Goal: Task Accomplishment & Management: Use online tool/utility

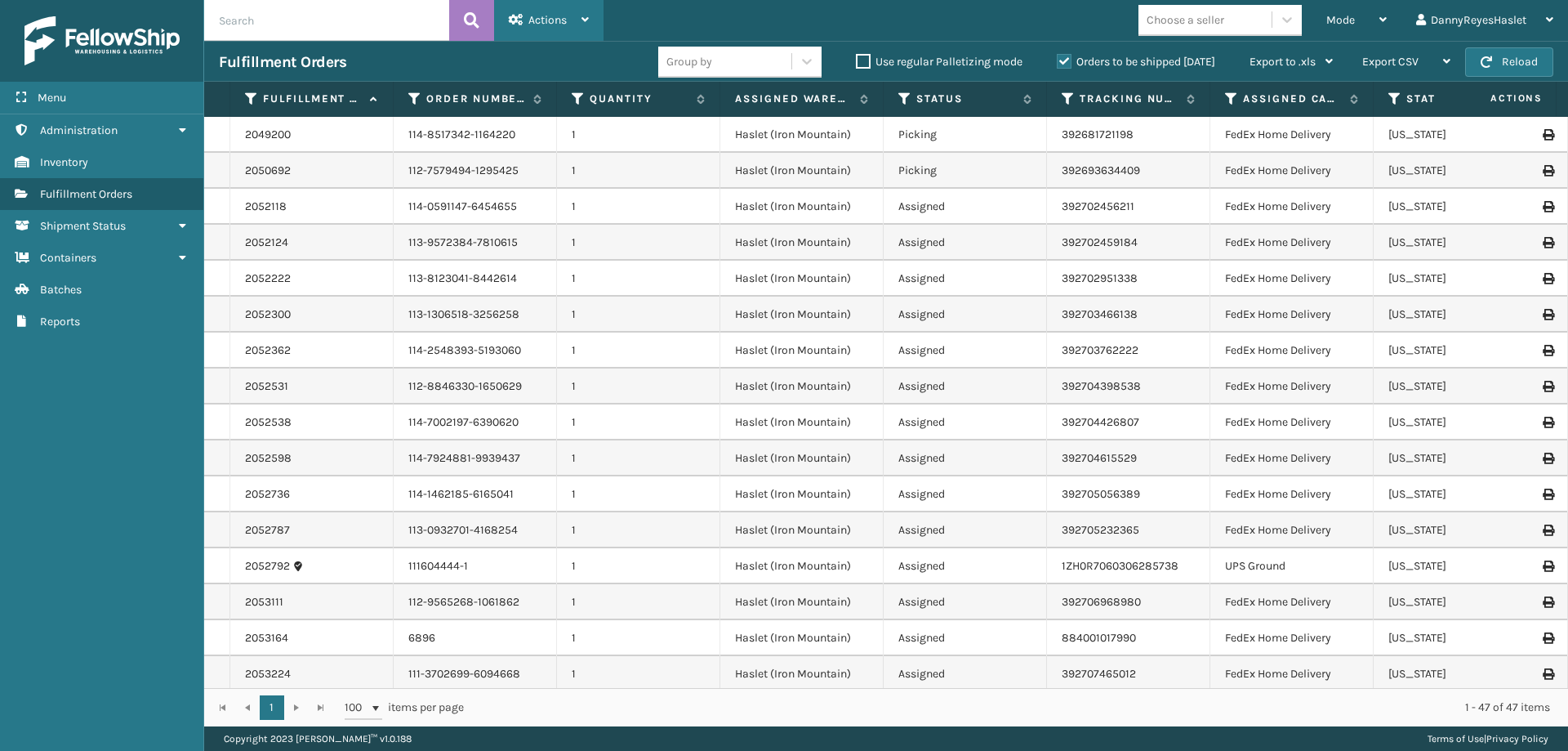
click at [568, 16] on div "Actions" at bounding box center [549, 20] width 80 height 41
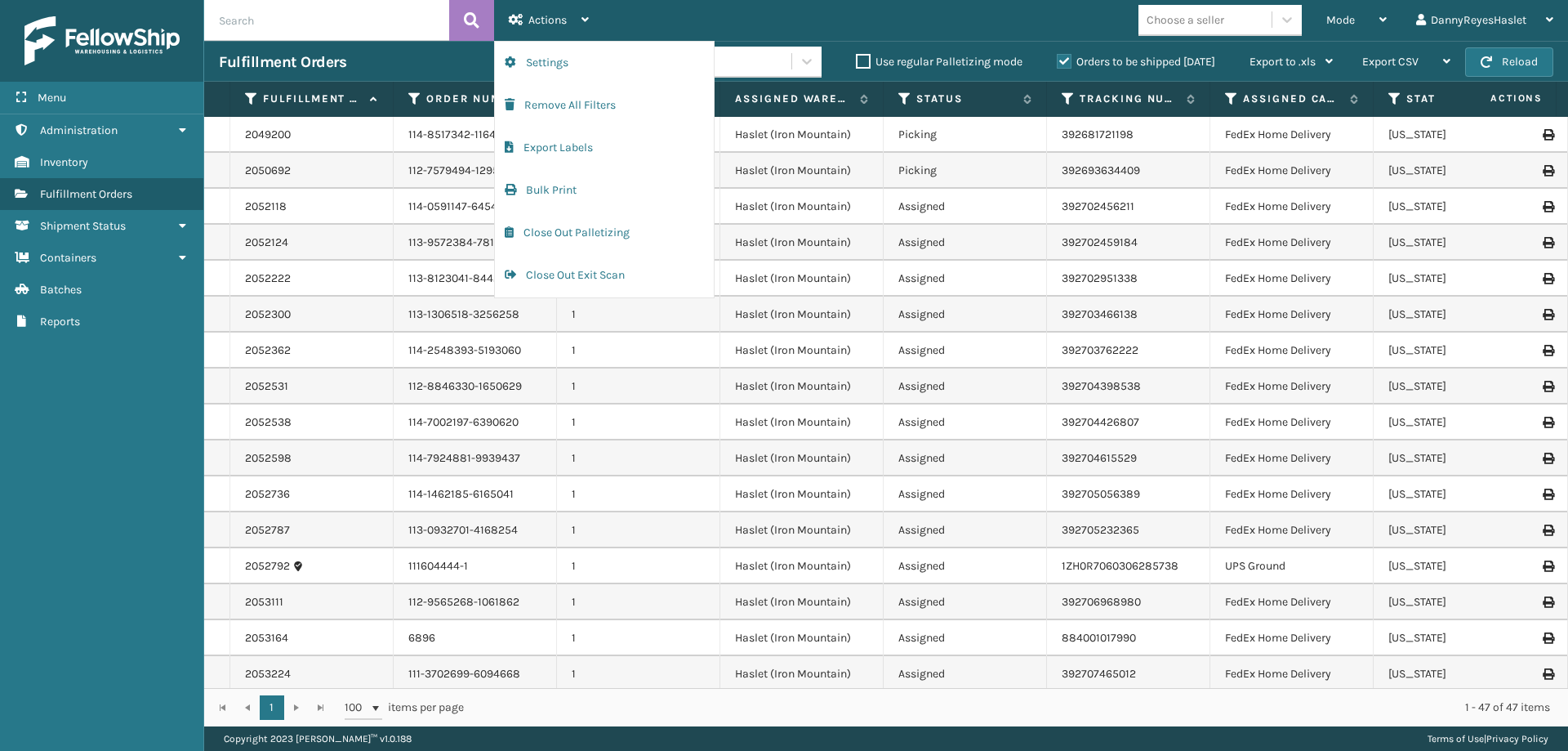
click at [683, 10] on div "Mode Regular Mode Picking Mode Labeling Mode Exit Scan Mode Choose a seller Dan…" at bounding box center [1085, 20] width 964 height 41
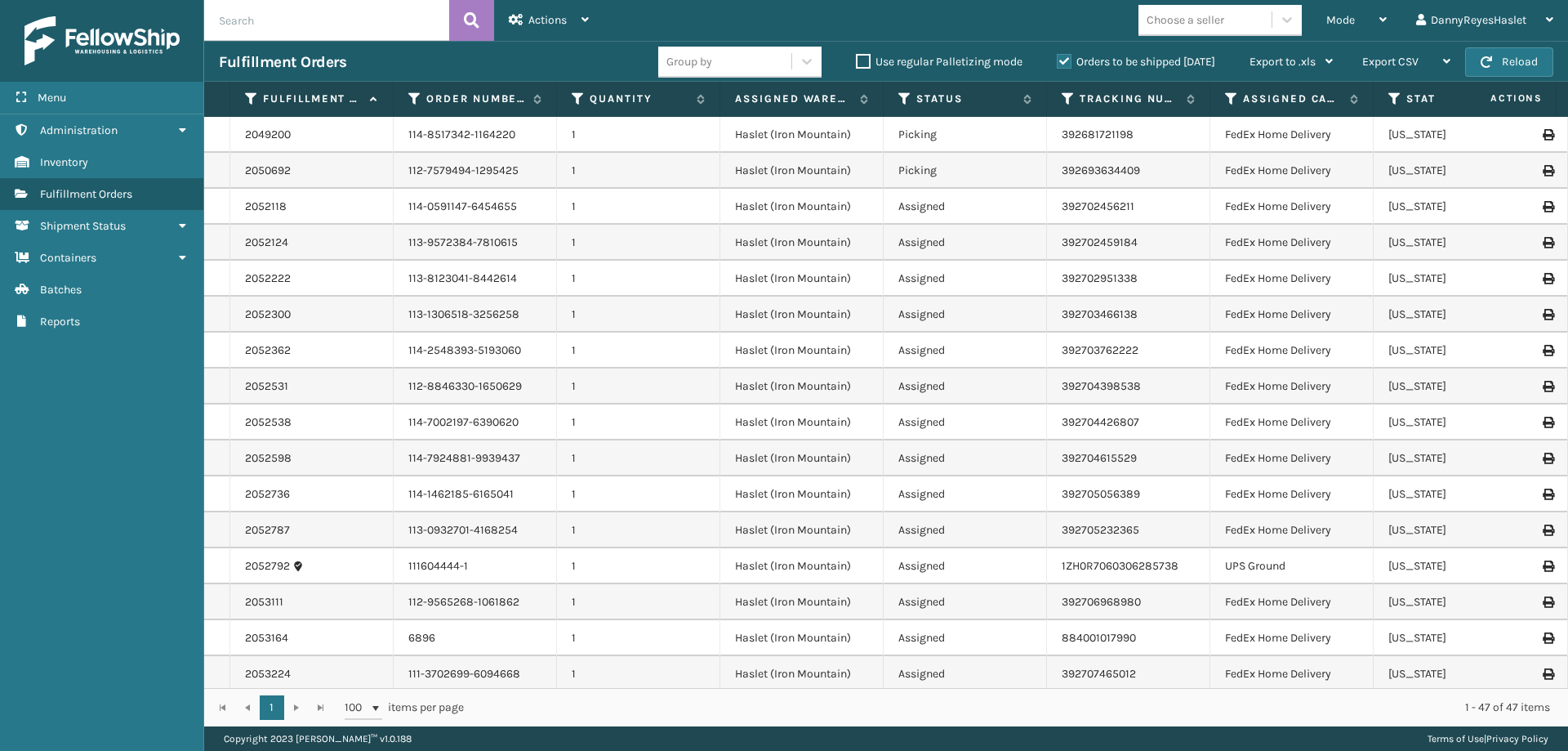
click at [681, 16] on div "Mode Regular Mode Picking Mode Labeling Mode Exit Scan Mode Choose a seller Dan…" at bounding box center [1085, 20] width 964 height 41
click at [574, 25] on div "Actions" at bounding box center [549, 20] width 80 height 41
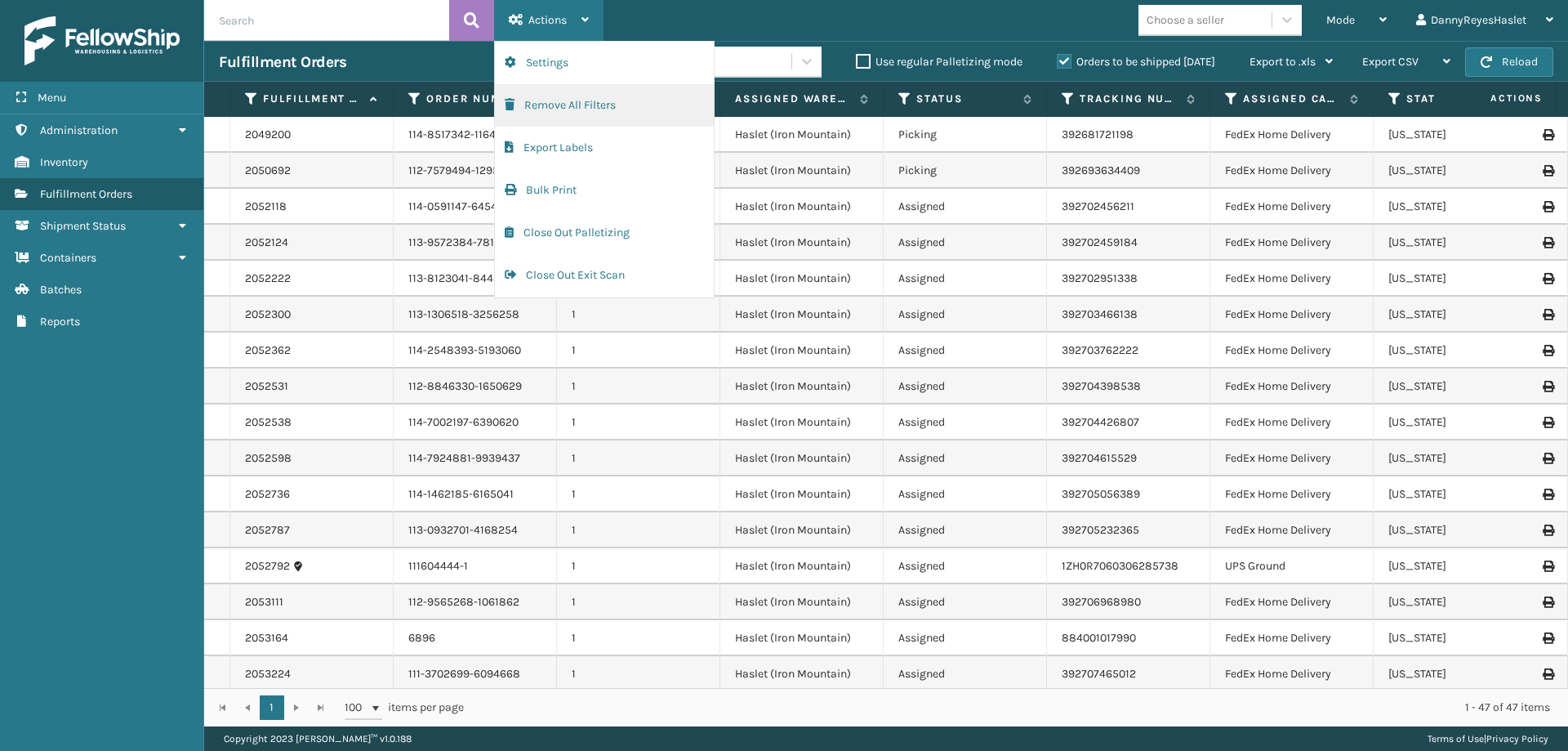
click at [552, 108] on button "Remove All Filters" at bounding box center [604, 105] width 219 height 42
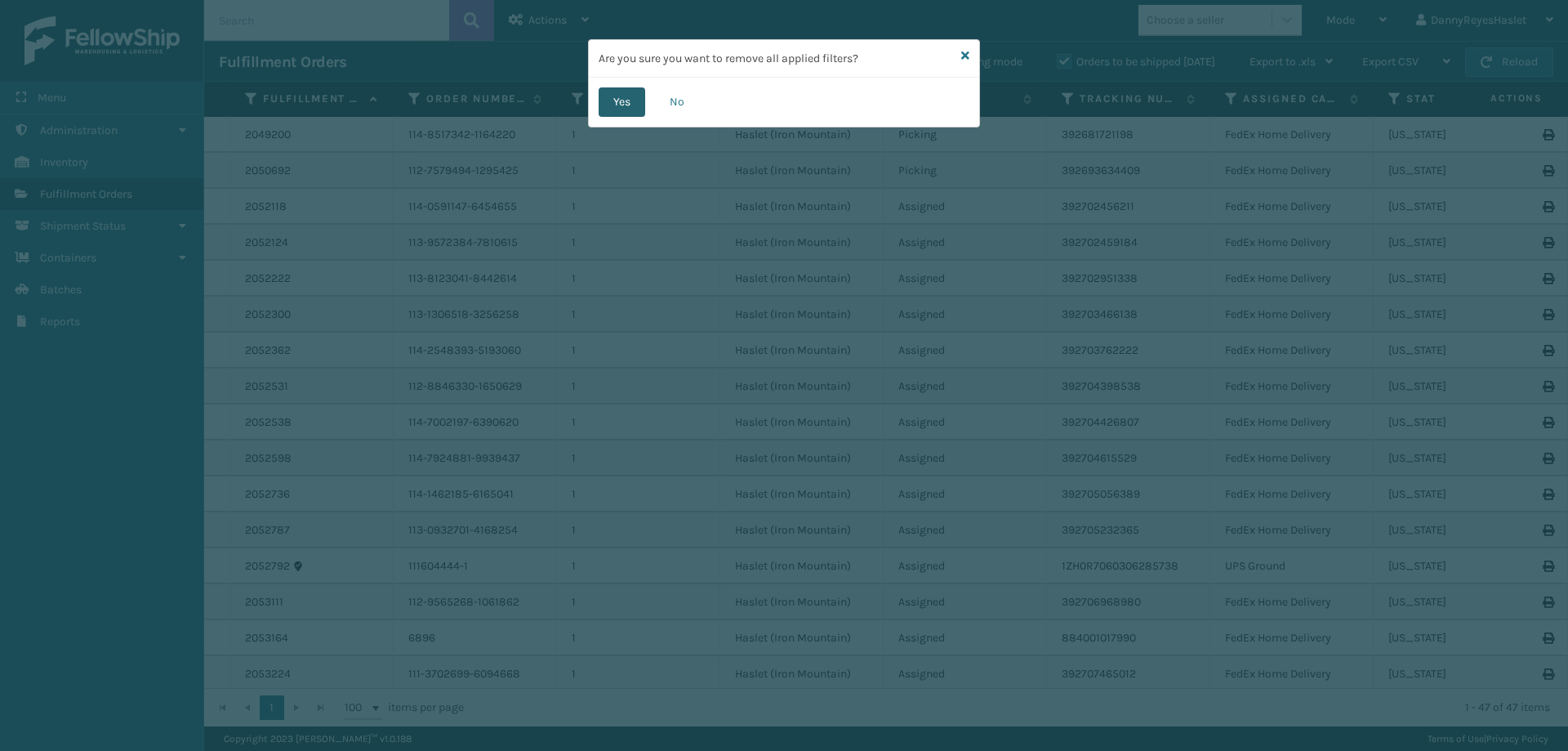
click at [623, 109] on button "Yes" at bounding box center [622, 101] width 47 height 29
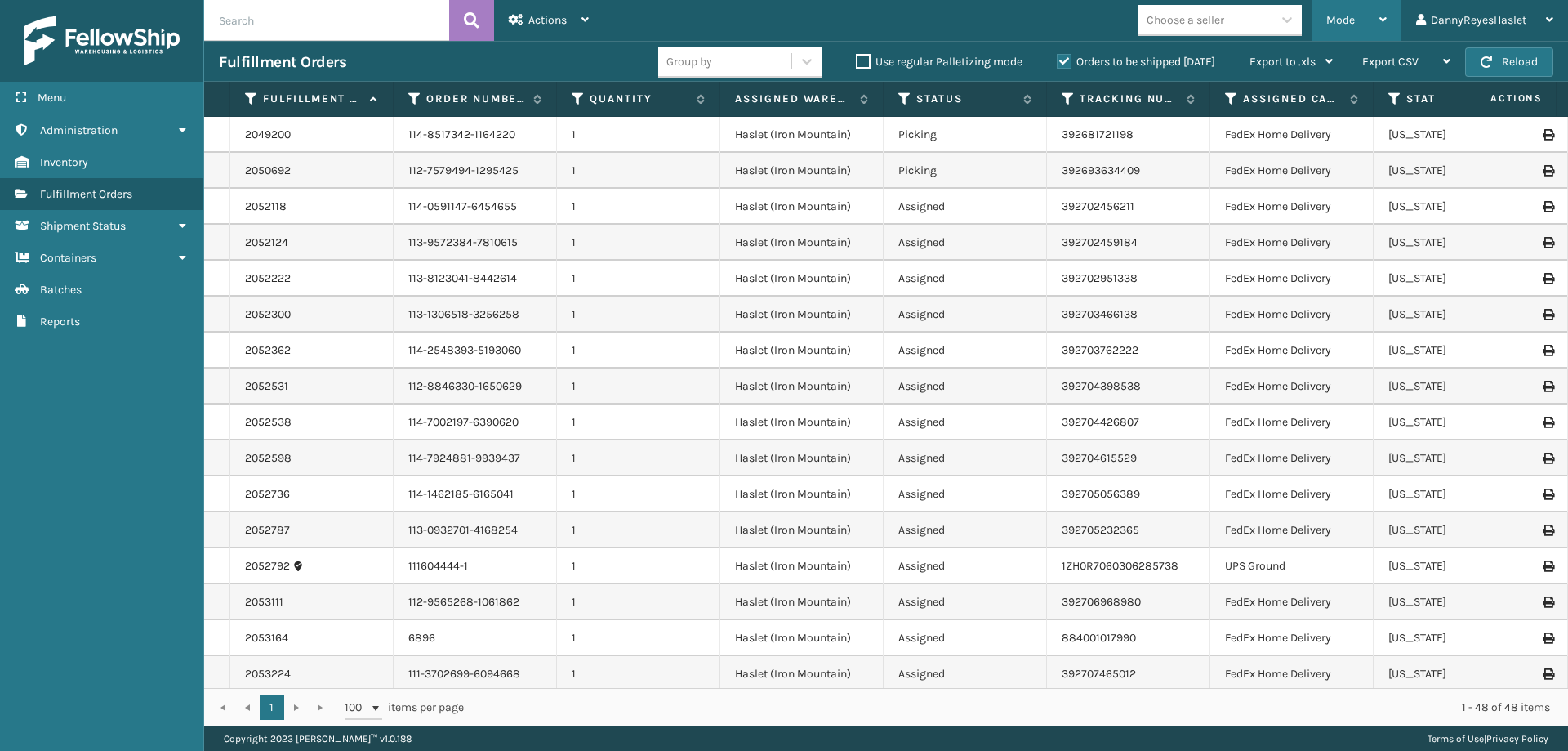
click at [1338, 20] on span "Mode" at bounding box center [1340, 20] width 29 height 14
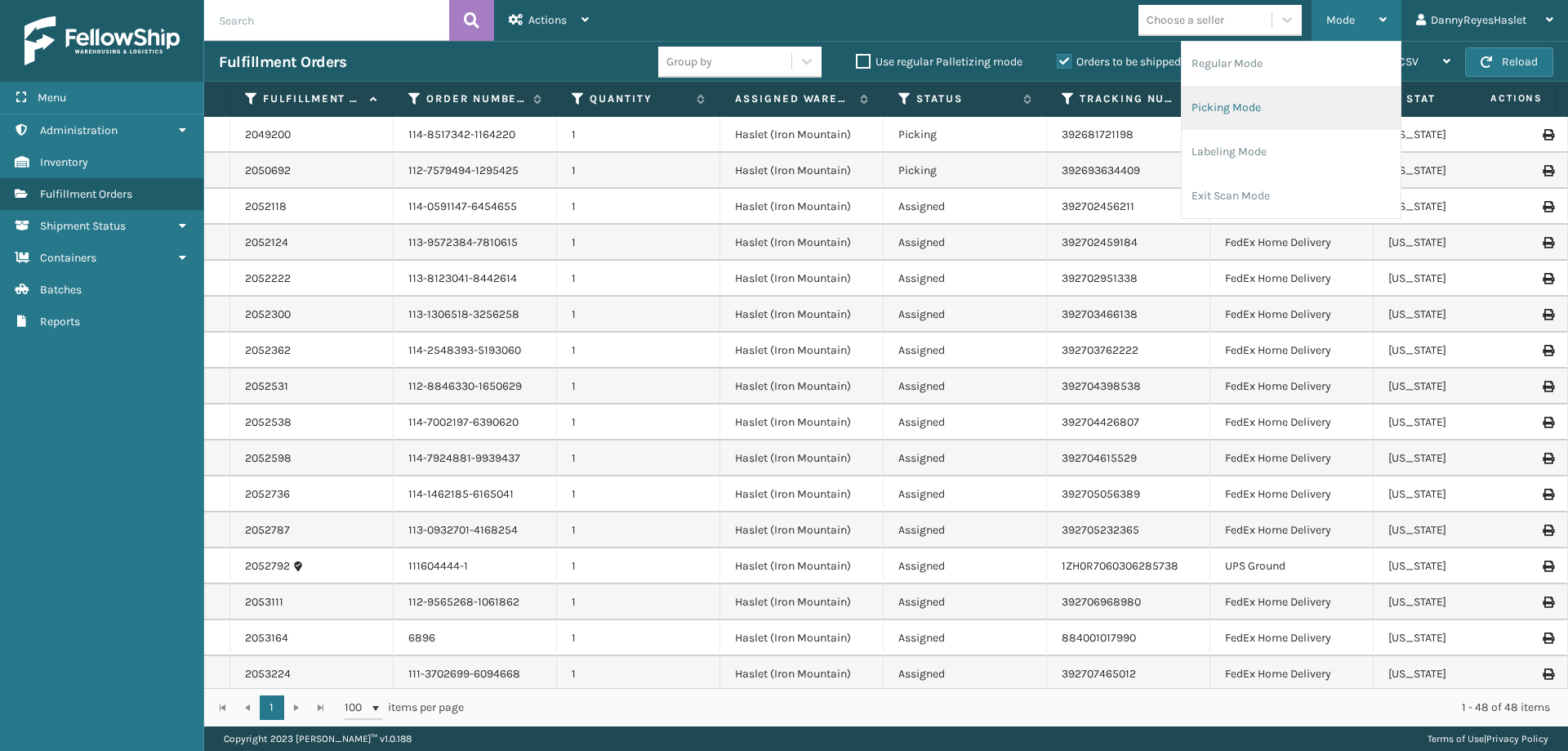
click at [1239, 101] on li "Picking Mode" at bounding box center [1290, 108] width 219 height 44
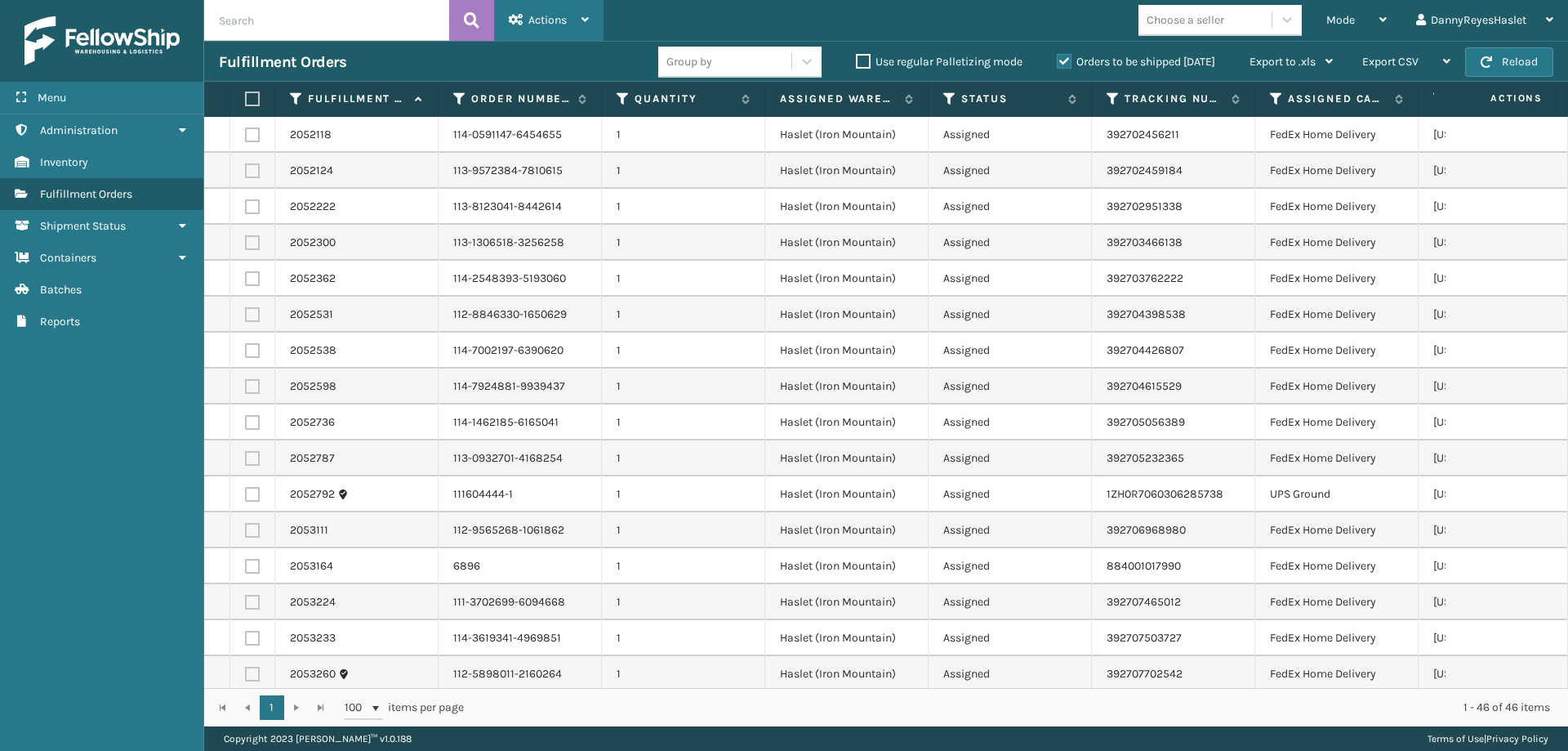
click at [558, 7] on div "Actions" at bounding box center [549, 20] width 80 height 41
drag, startPoint x: 848, startPoint y: 38, endPoint x: 876, endPoint y: 0, distance: 47.2
click at [853, 30] on div "Mode Regular Mode Picking Mode Labeling Mode Exit Scan Mode Choose a seller Dan…" at bounding box center [1085, 20] width 964 height 41
click at [538, 17] on span "Actions" at bounding box center [548, 20] width 38 height 14
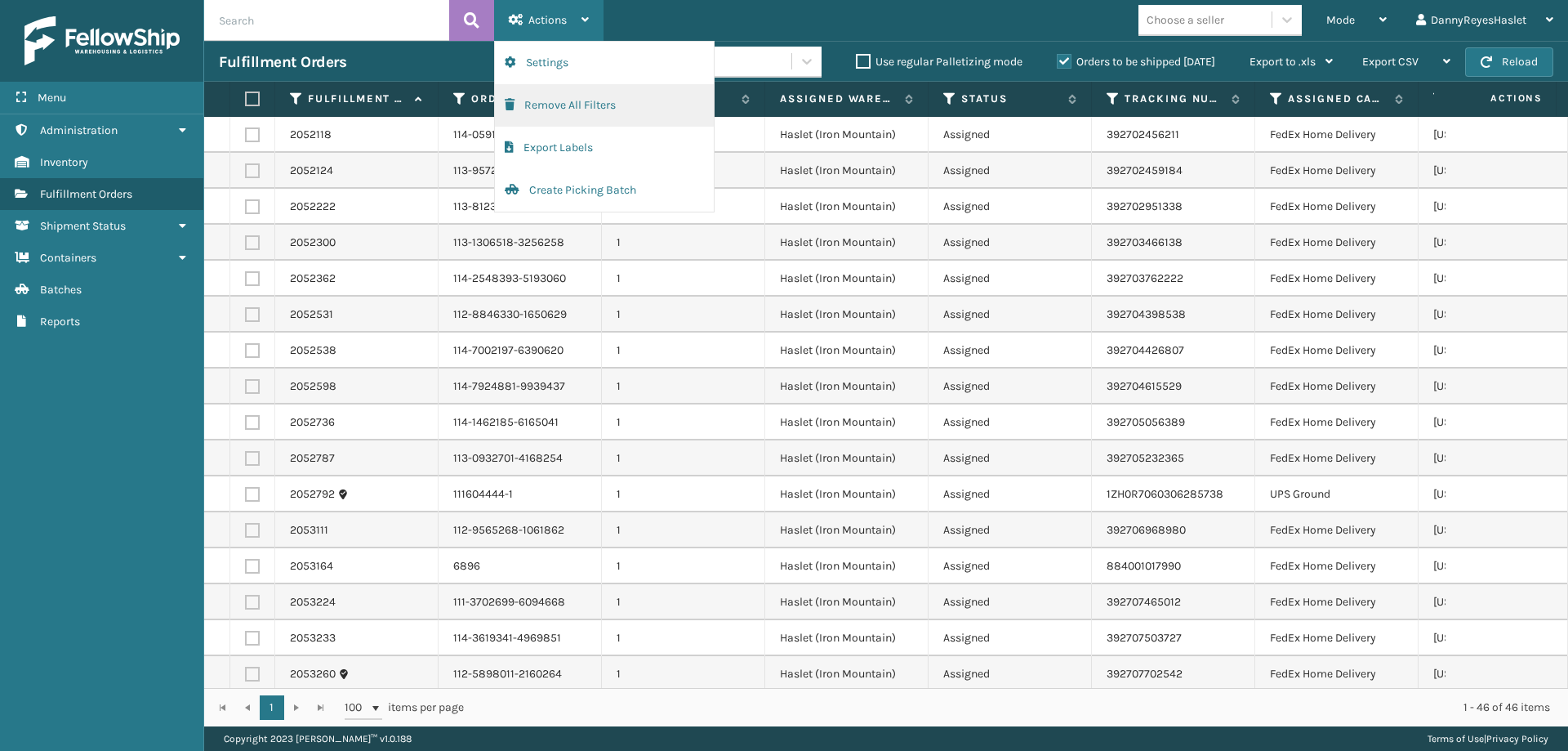
click at [549, 105] on button "Remove All Filters" at bounding box center [604, 105] width 219 height 42
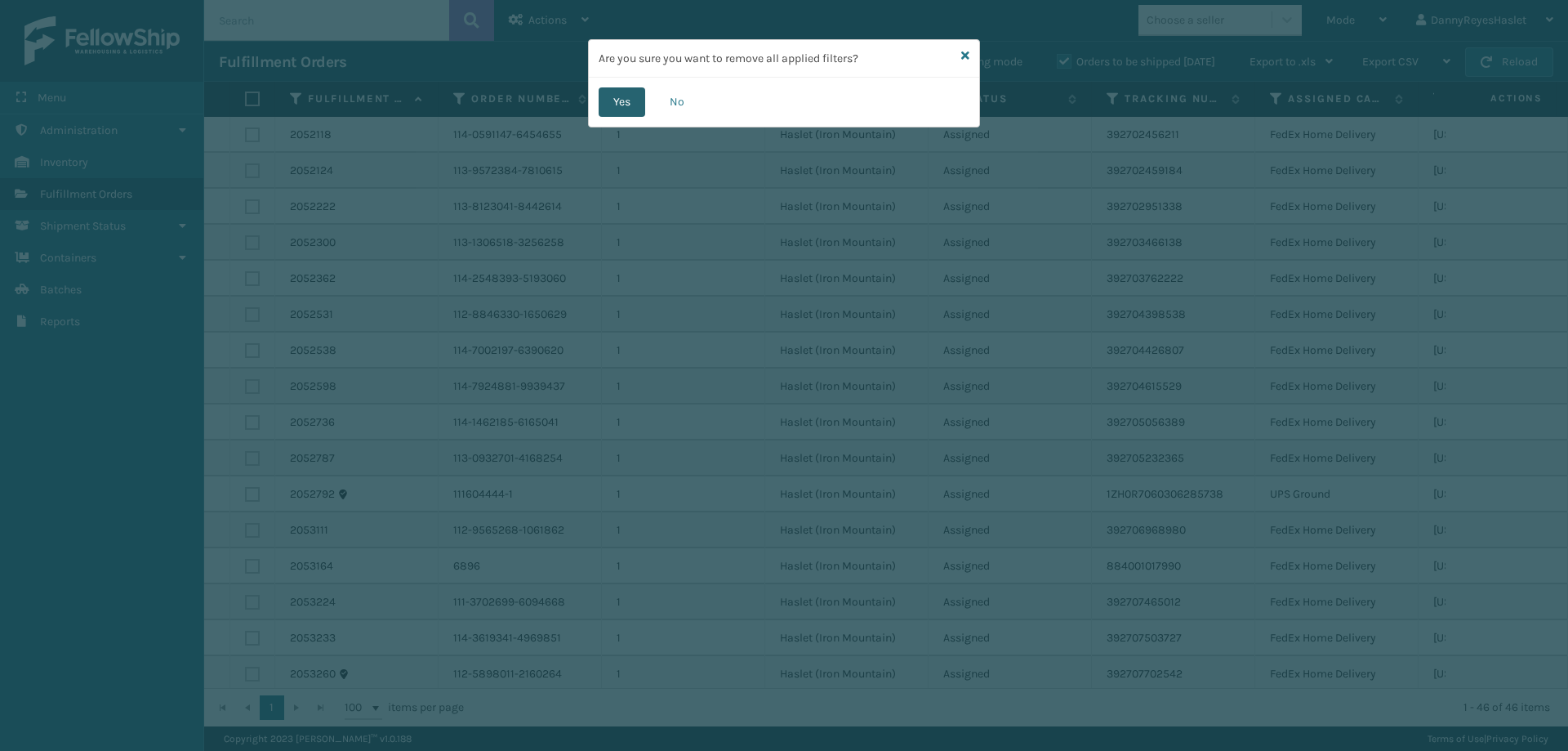
click at [601, 101] on button "Yes" at bounding box center [622, 101] width 47 height 29
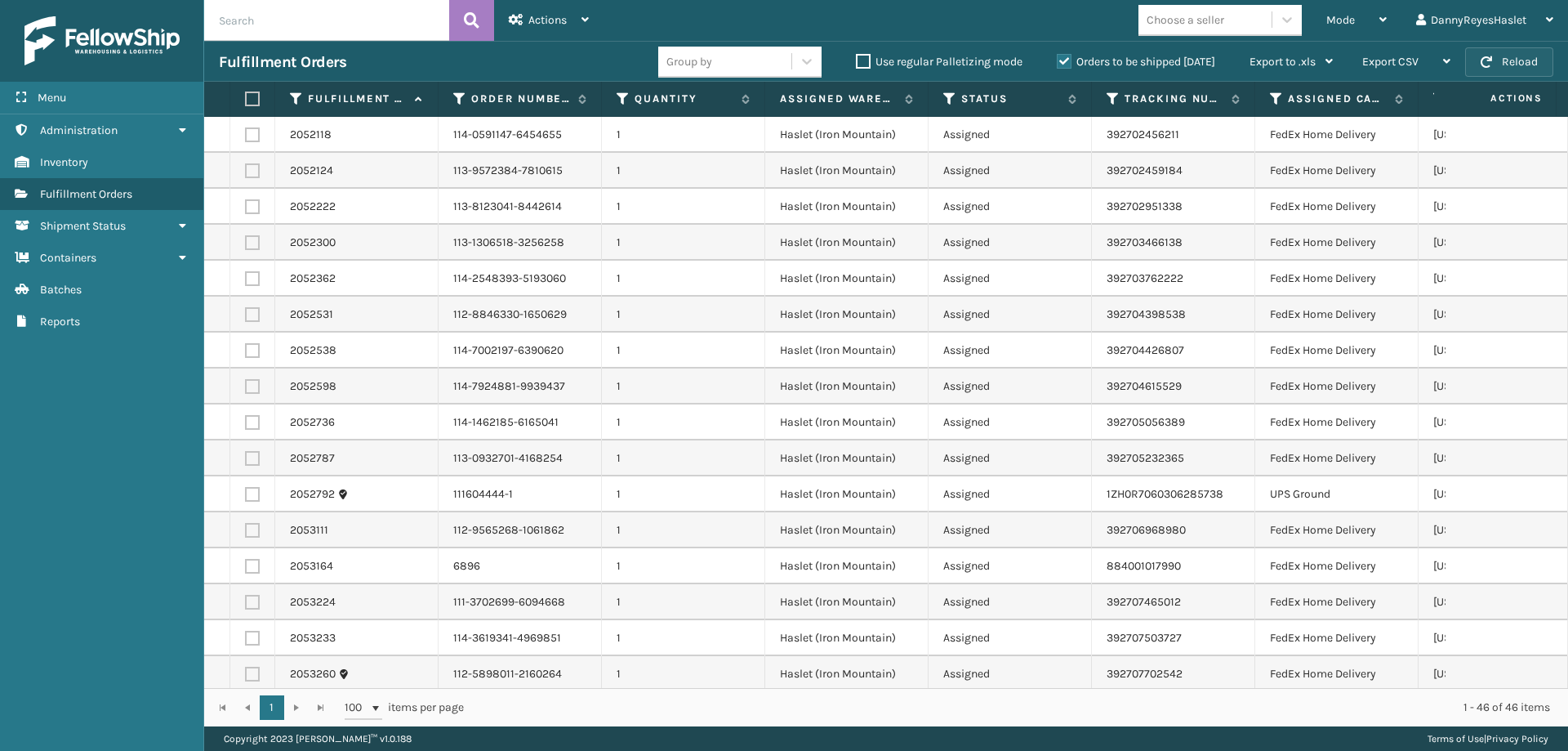
click at [1504, 64] on button "Reload" at bounding box center [1509, 61] width 88 height 29
click at [1295, 89] on th "Assigned Carrier Service" at bounding box center [1336, 99] width 163 height 35
click at [1279, 98] on icon at bounding box center [1276, 99] width 13 height 15
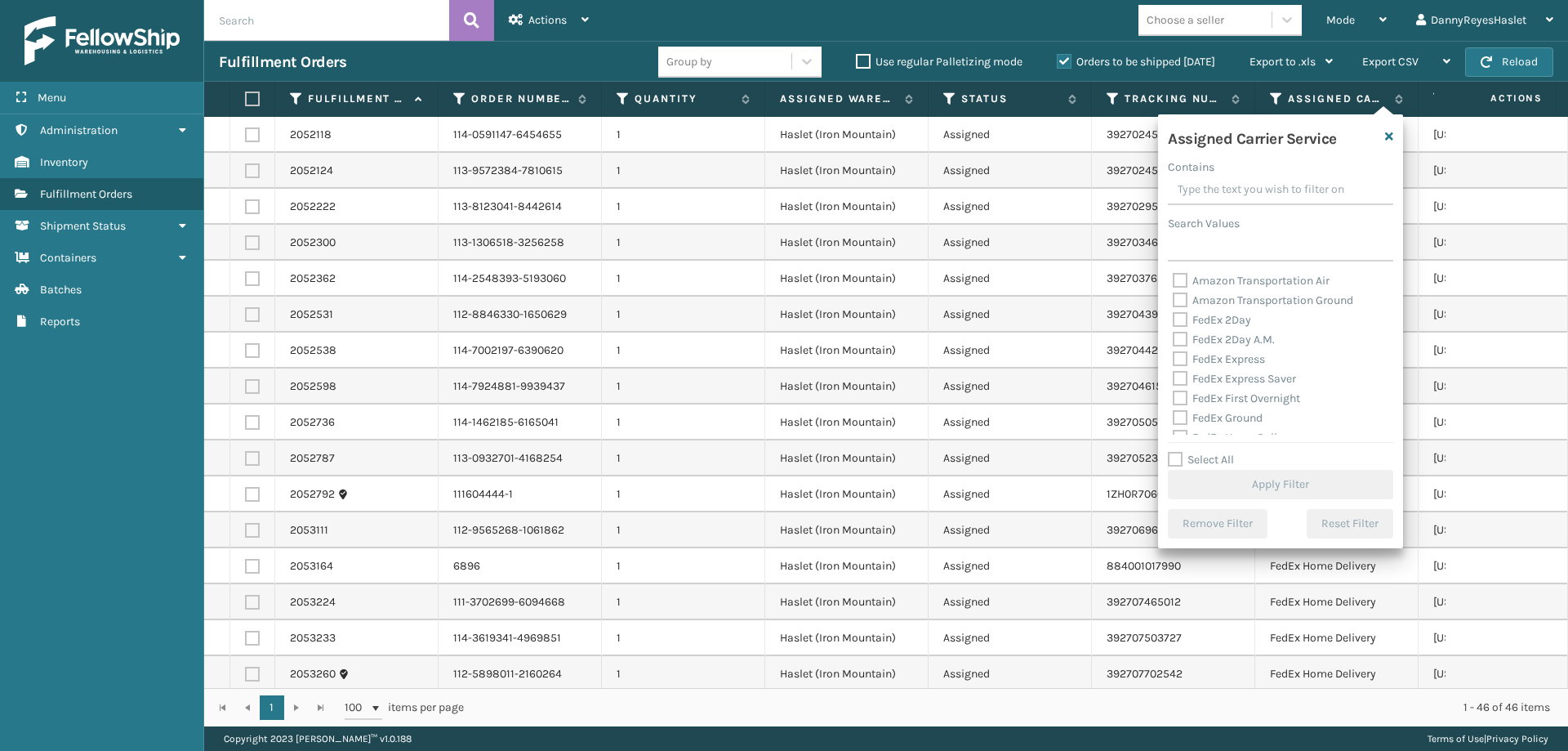
click at [1182, 319] on label "FedEx 2Day" at bounding box center [1211, 320] width 78 height 14
click at [1173, 319] on input "FedEx 2Day" at bounding box center [1172, 316] width 1 height 11
checkbox input "true"
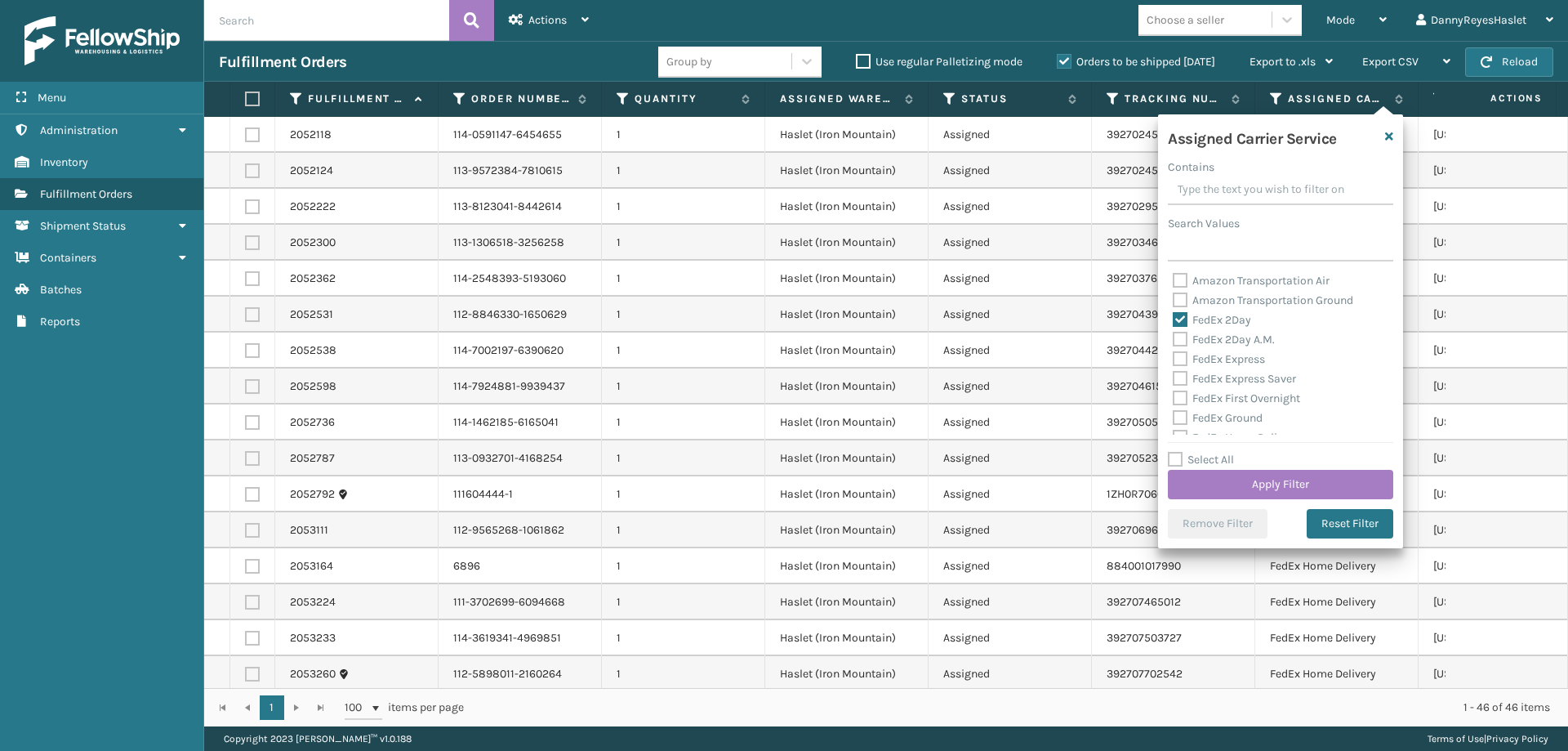
click at [1178, 337] on label "FedEx 2Day A.M." at bounding box center [1223, 340] width 102 height 14
click at [1173, 337] on input "FedEx 2Day A.M." at bounding box center [1172, 335] width 1 height 11
checkbox input "true"
click at [1181, 360] on label "FedEx Express" at bounding box center [1218, 359] width 92 height 14
click at [1173, 360] on input "FedEx Express" at bounding box center [1172, 355] width 1 height 11
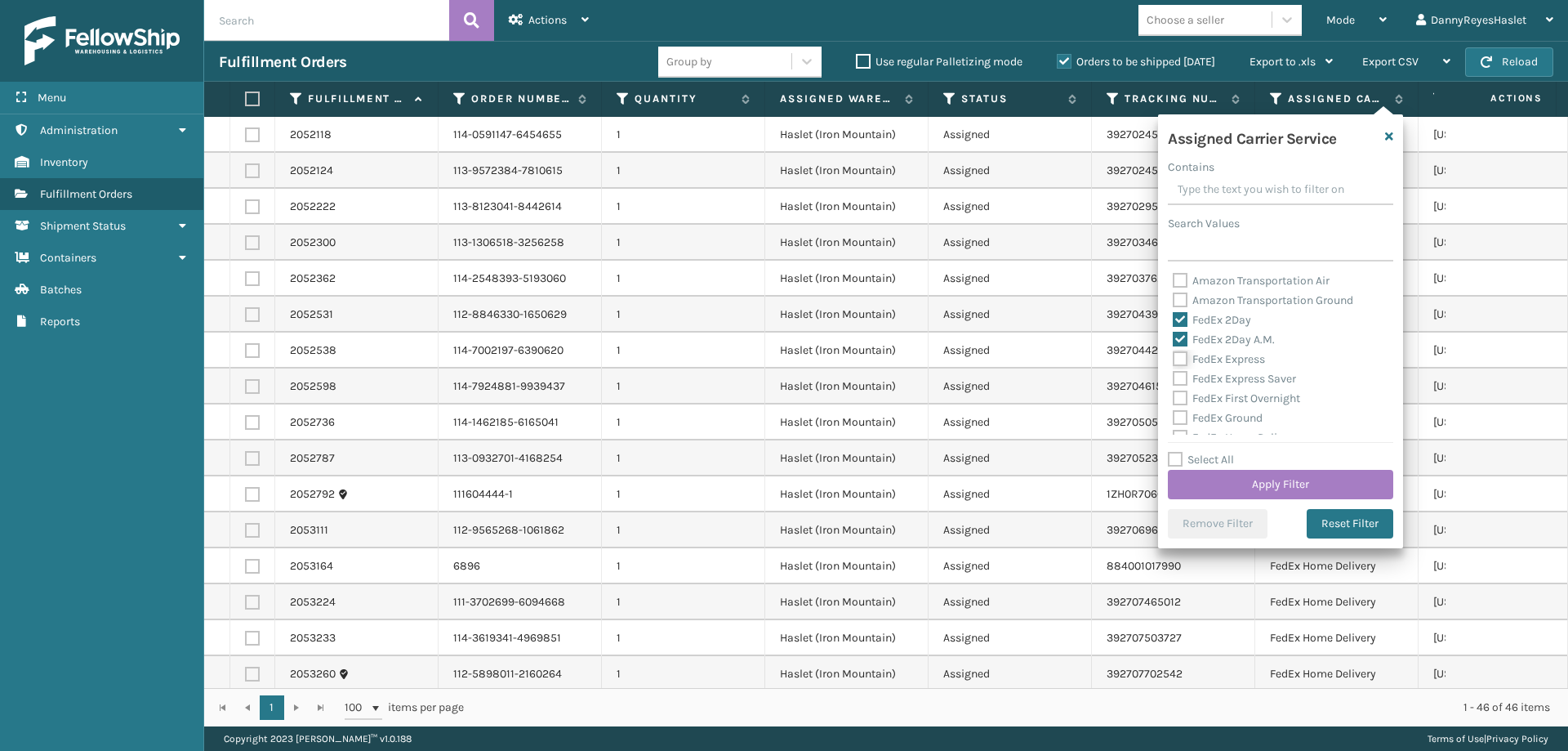
checkbox input "true"
click at [1180, 380] on label "FedEx Express Saver" at bounding box center [1233, 379] width 123 height 14
click at [1173, 380] on input "FedEx Express Saver" at bounding box center [1172, 374] width 1 height 11
checkbox input "true"
click at [1178, 405] on div "FedEx First Overnight" at bounding box center [1280, 399] width 216 height 20
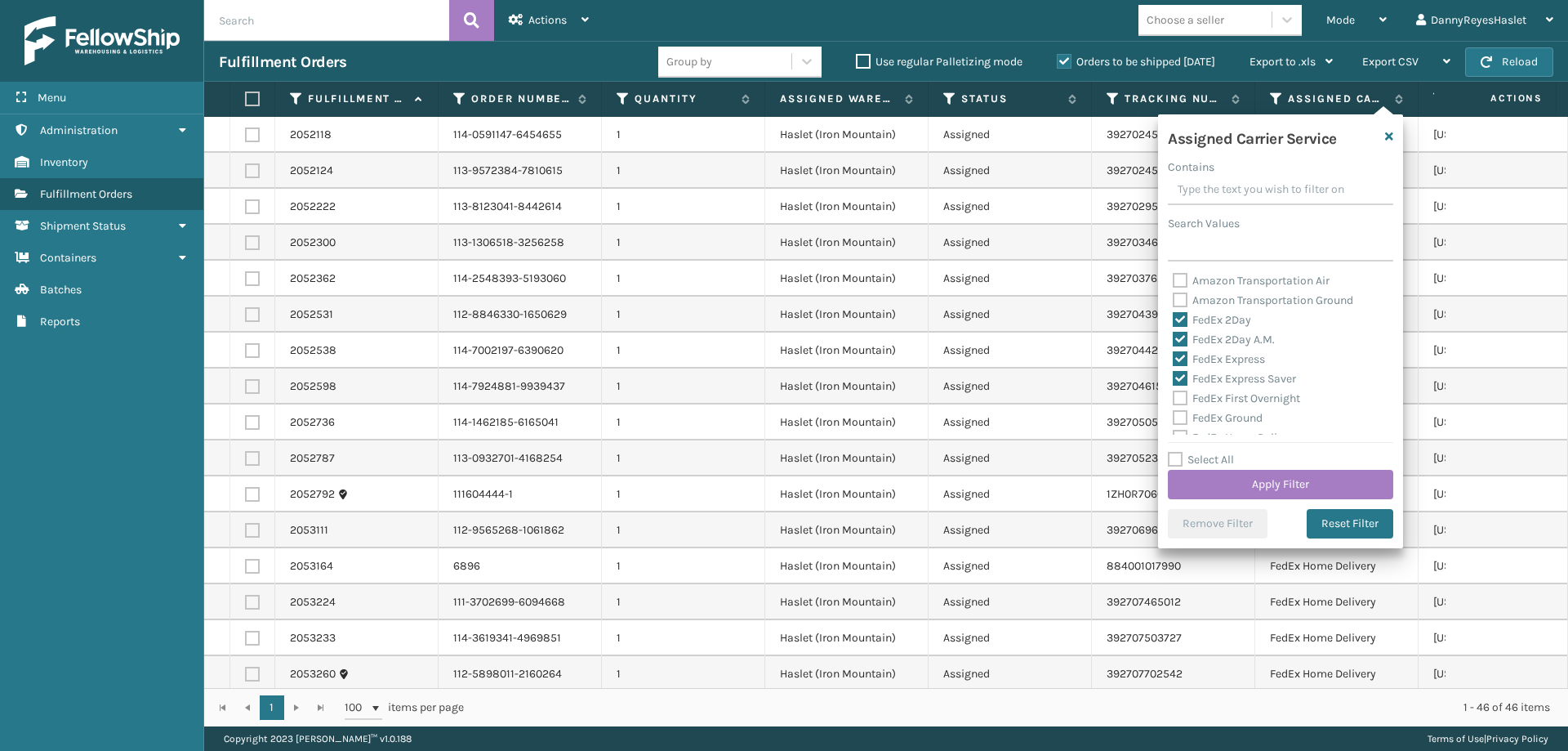
click at [1181, 399] on label "FedEx First Overnight" at bounding box center [1235, 398] width 127 height 14
click at [1173, 399] on input "FedEx First Overnight" at bounding box center [1172, 394] width 1 height 11
checkbox input "true"
click at [1179, 418] on label "FedEx Ground" at bounding box center [1217, 418] width 90 height 14
click at [1173, 418] on input "FedEx Ground" at bounding box center [1172, 414] width 1 height 11
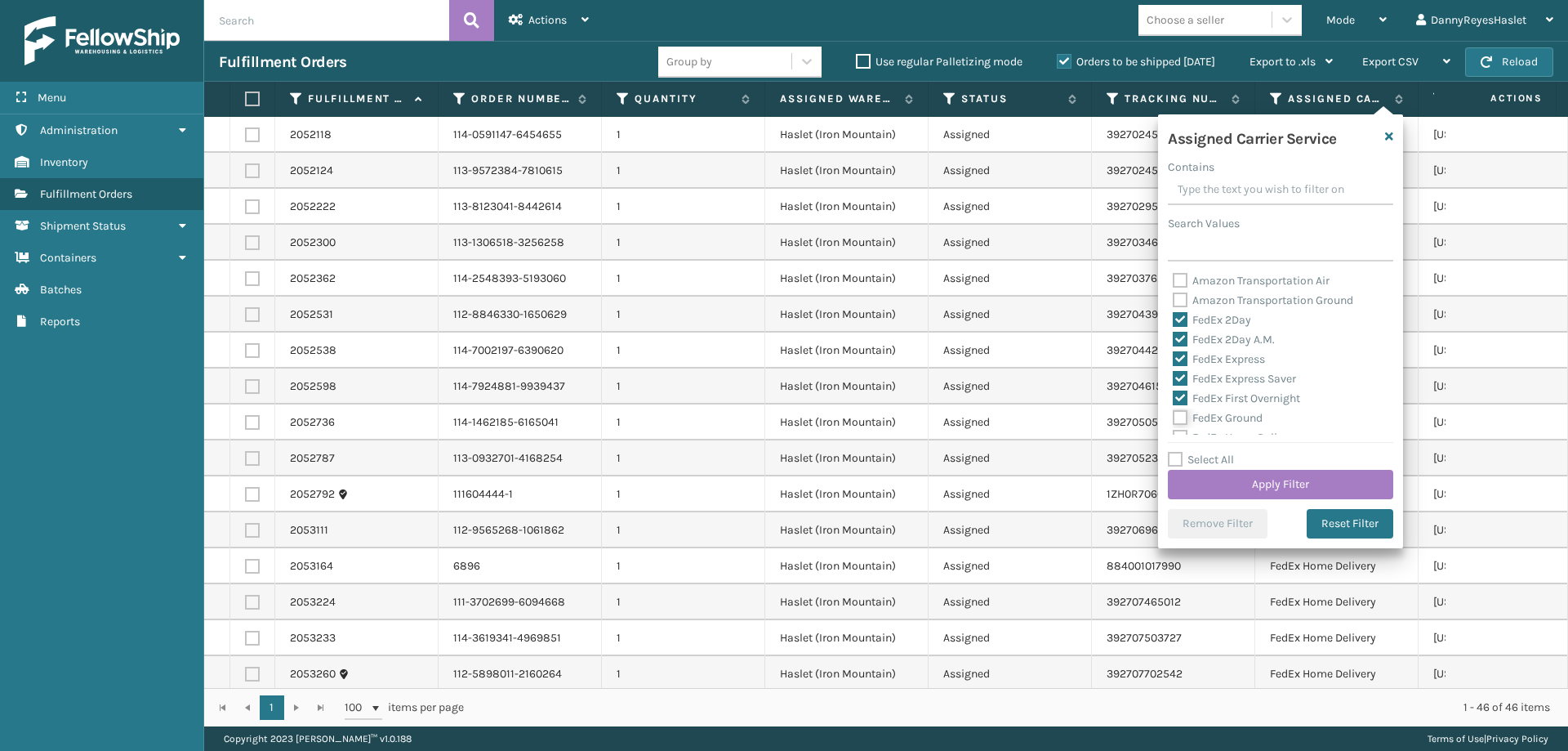
checkbox input "true"
click at [1180, 355] on label "FedEx Home Delivery" at bounding box center [1235, 356] width 126 height 14
click at [1173, 355] on input "FedEx Home Delivery" at bounding box center [1172, 351] width 1 height 11
checkbox input "true"
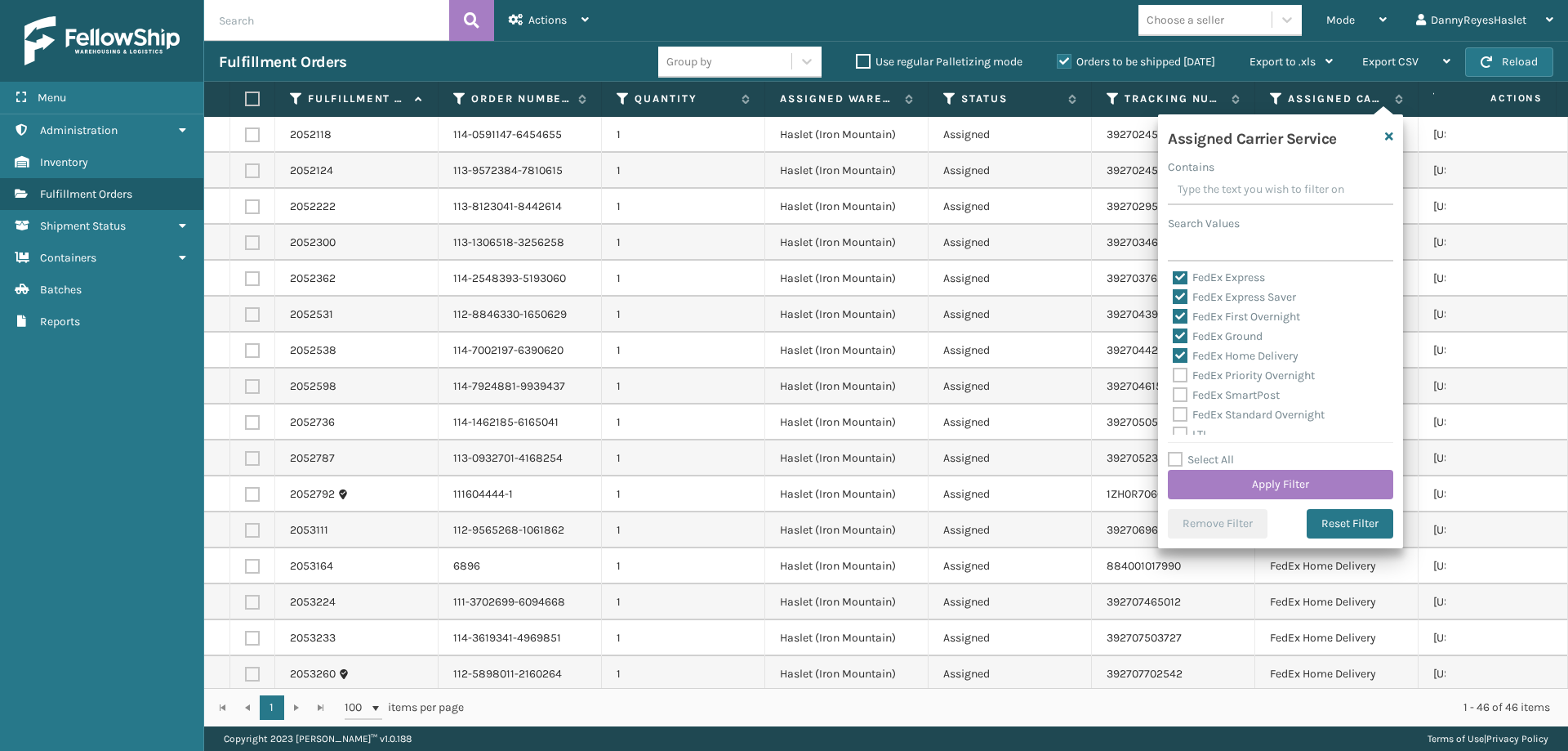
click at [1182, 372] on label "FedEx Priority Overnight" at bounding box center [1243, 376] width 142 height 14
click at [1173, 372] on input "FedEx Priority Overnight" at bounding box center [1172, 371] width 1 height 11
checkbox input "true"
click at [1176, 391] on label "FedEx SmartPost" at bounding box center [1225, 395] width 107 height 14
click at [1173, 391] on input "FedEx SmartPost" at bounding box center [1172, 391] width 1 height 11
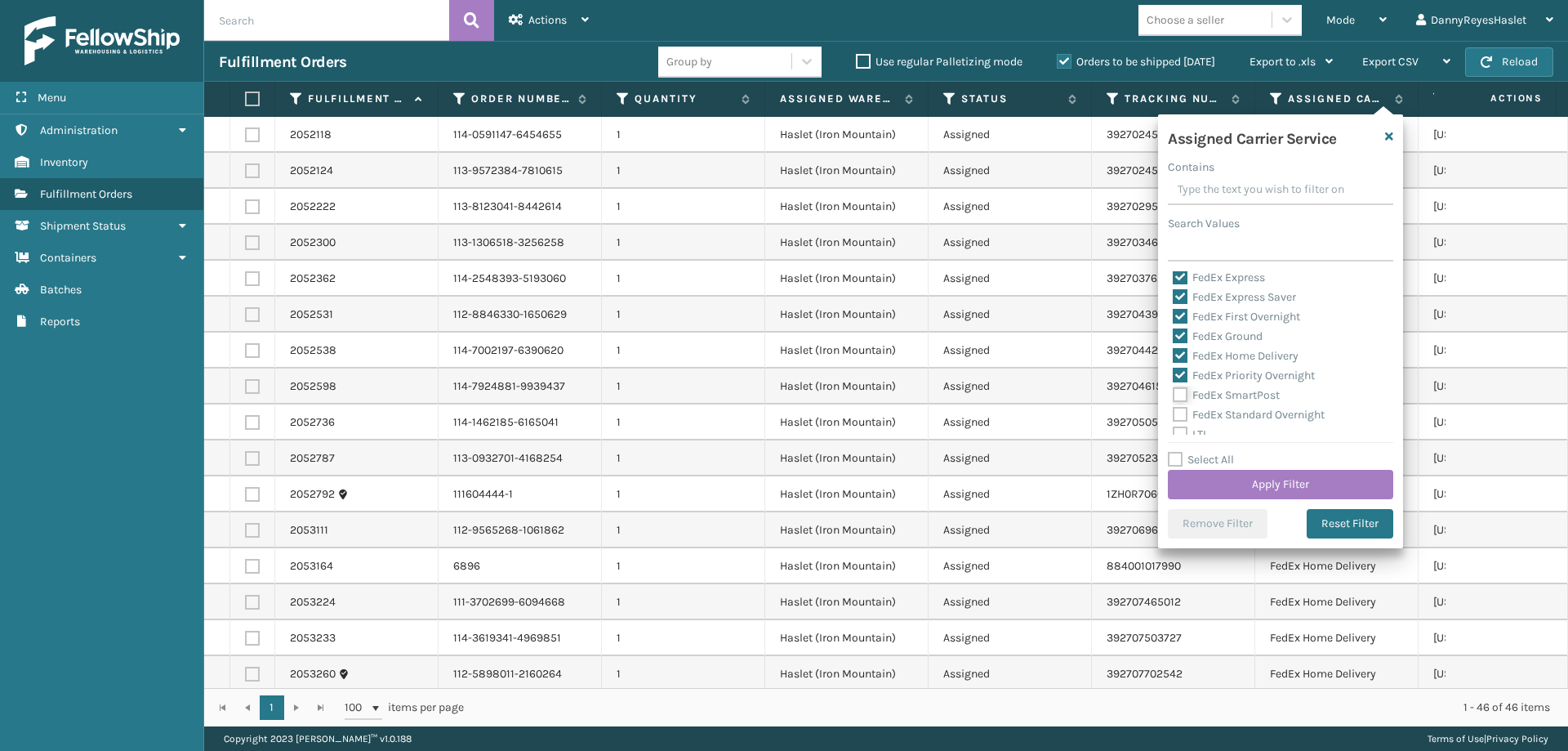
checkbox input "true"
click at [1176, 415] on label "FedEx Standard Overnight" at bounding box center [1248, 415] width 152 height 14
click at [1173, 415] on input "FedEx Standard Overnight" at bounding box center [1172, 410] width 1 height 11
checkbox input "true"
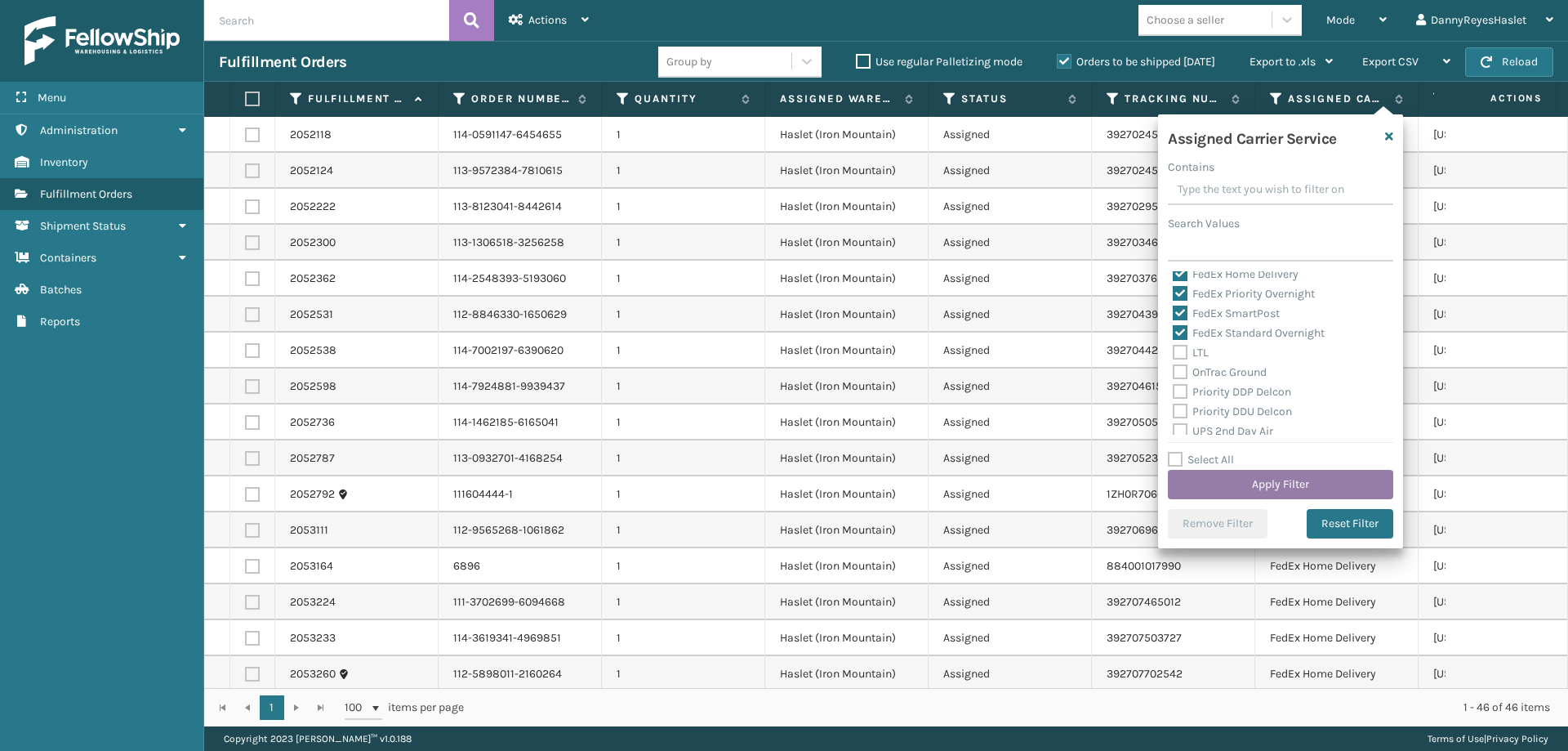
click at [1302, 483] on button "Apply Filter" at bounding box center [1280, 484] width 226 height 29
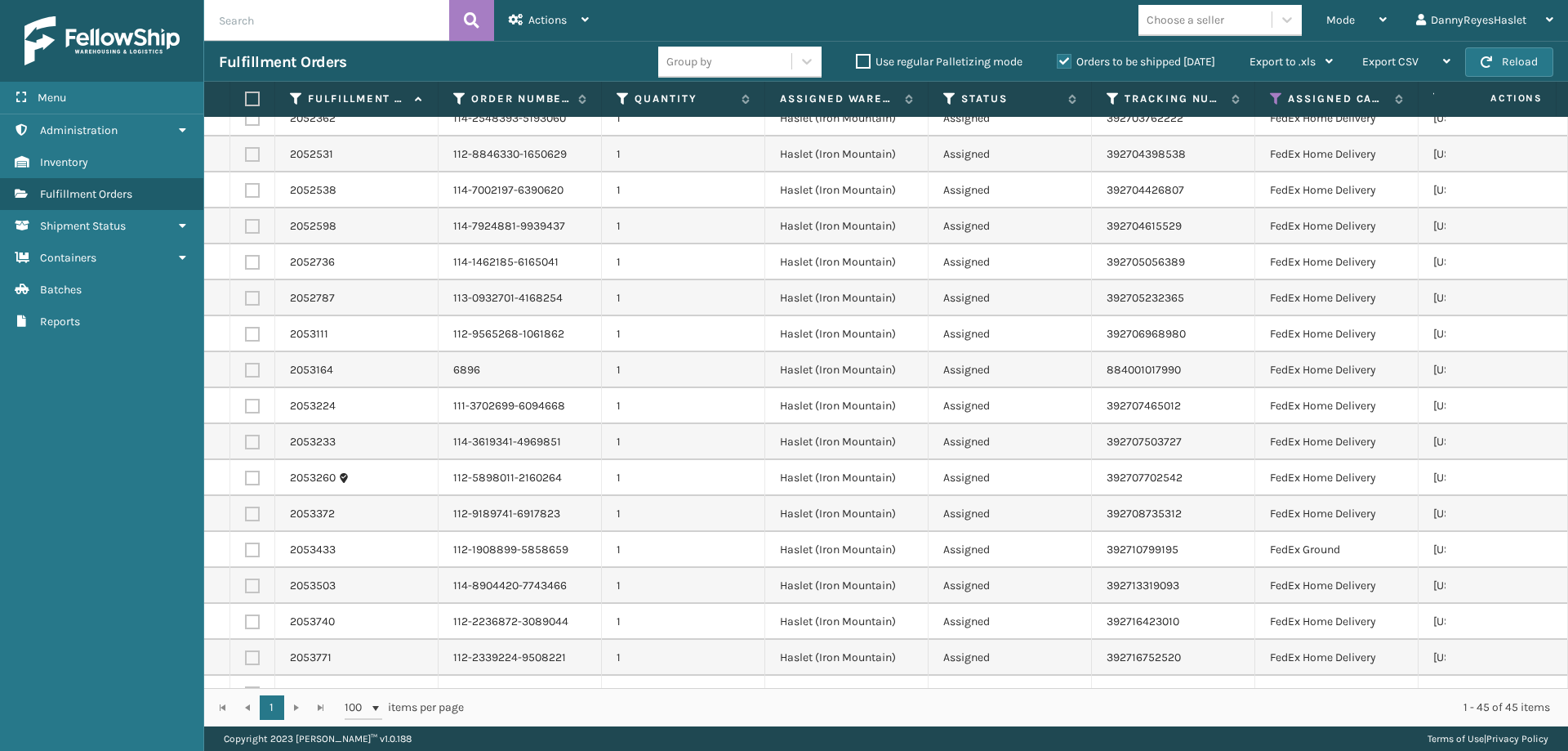
scroll to position [0, 0]
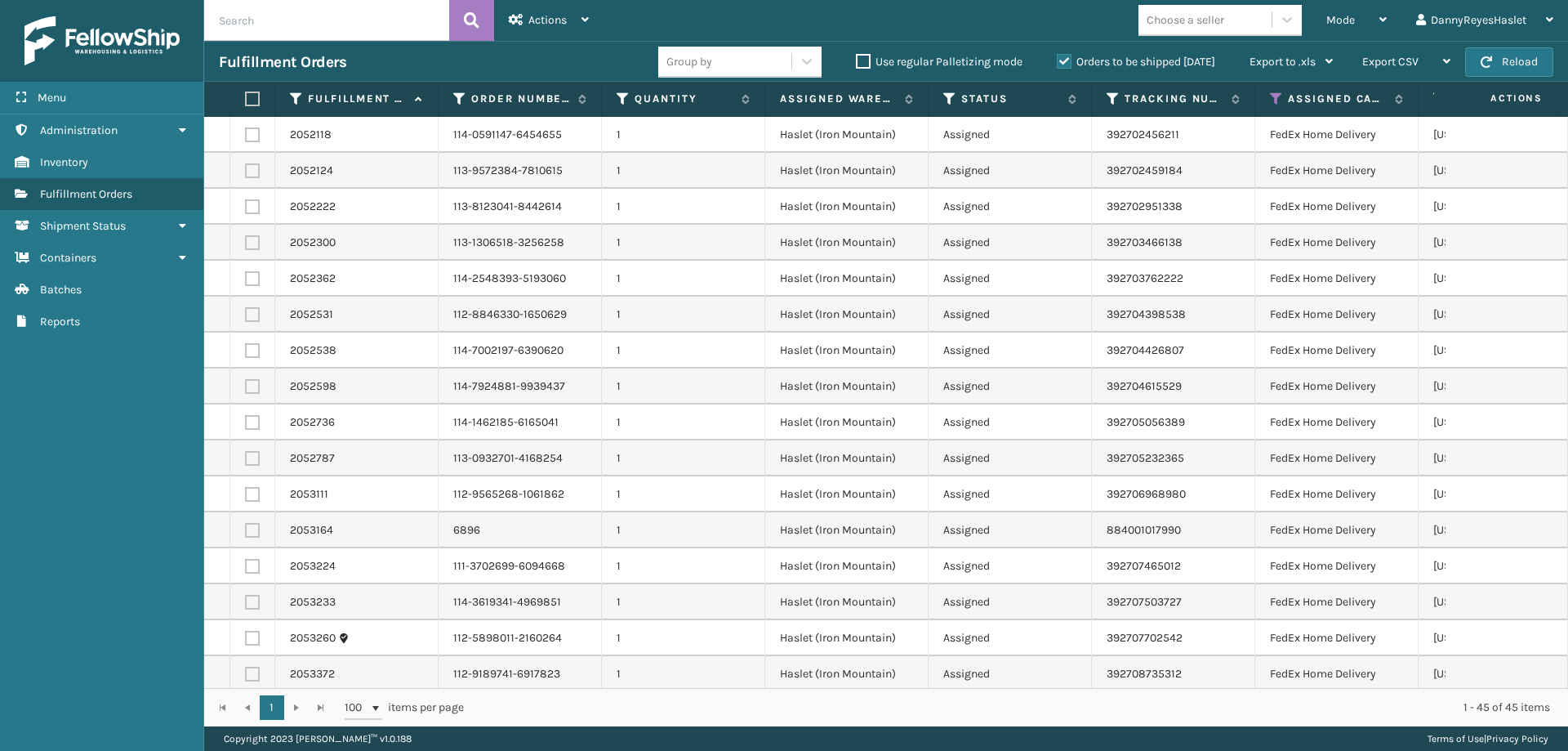
click at [251, 98] on label at bounding box center [250, 99] width 10 height 15
click at [246, 98] on input "checkbox" at bounding box center [245, 99] width 1 height 11
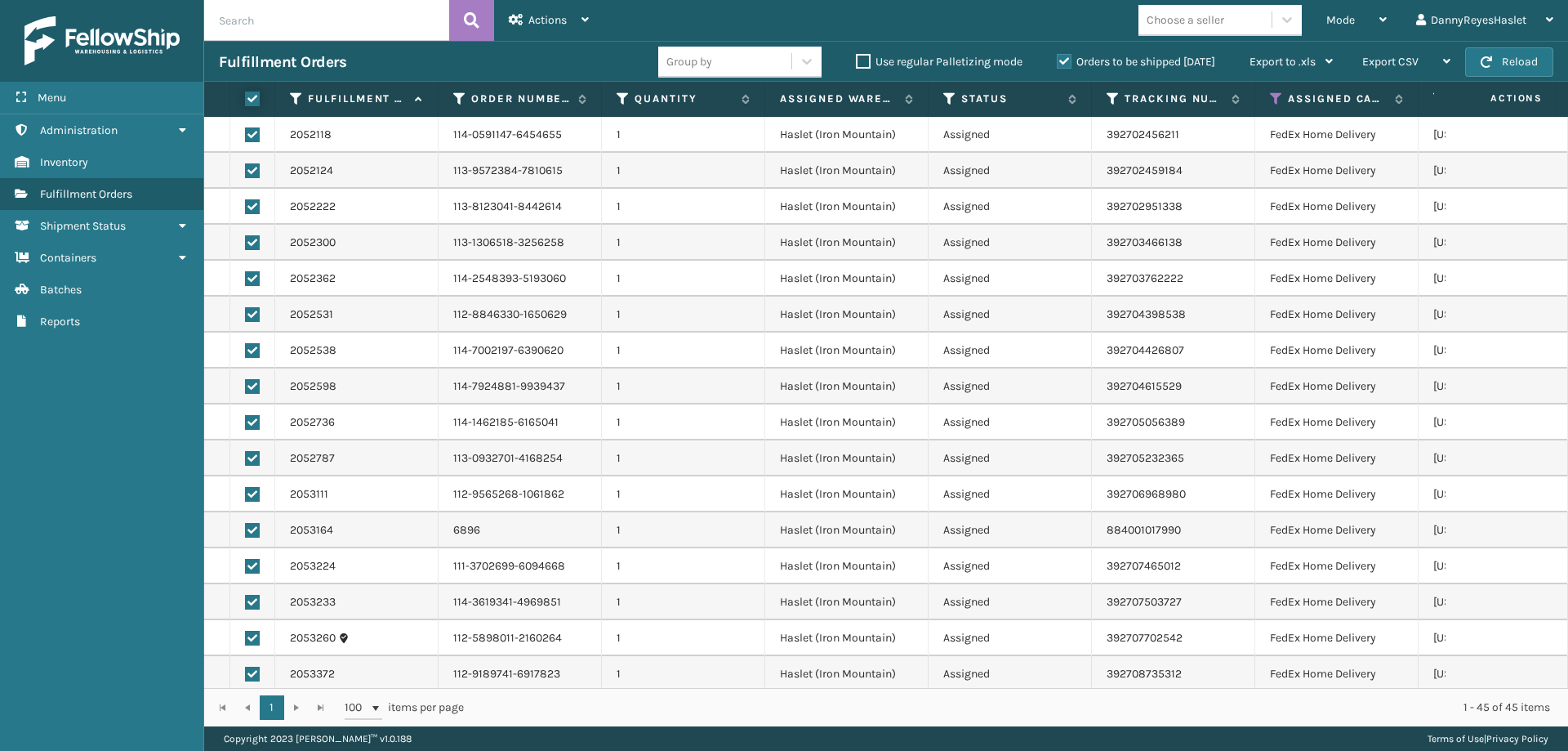
checkbox input "true"
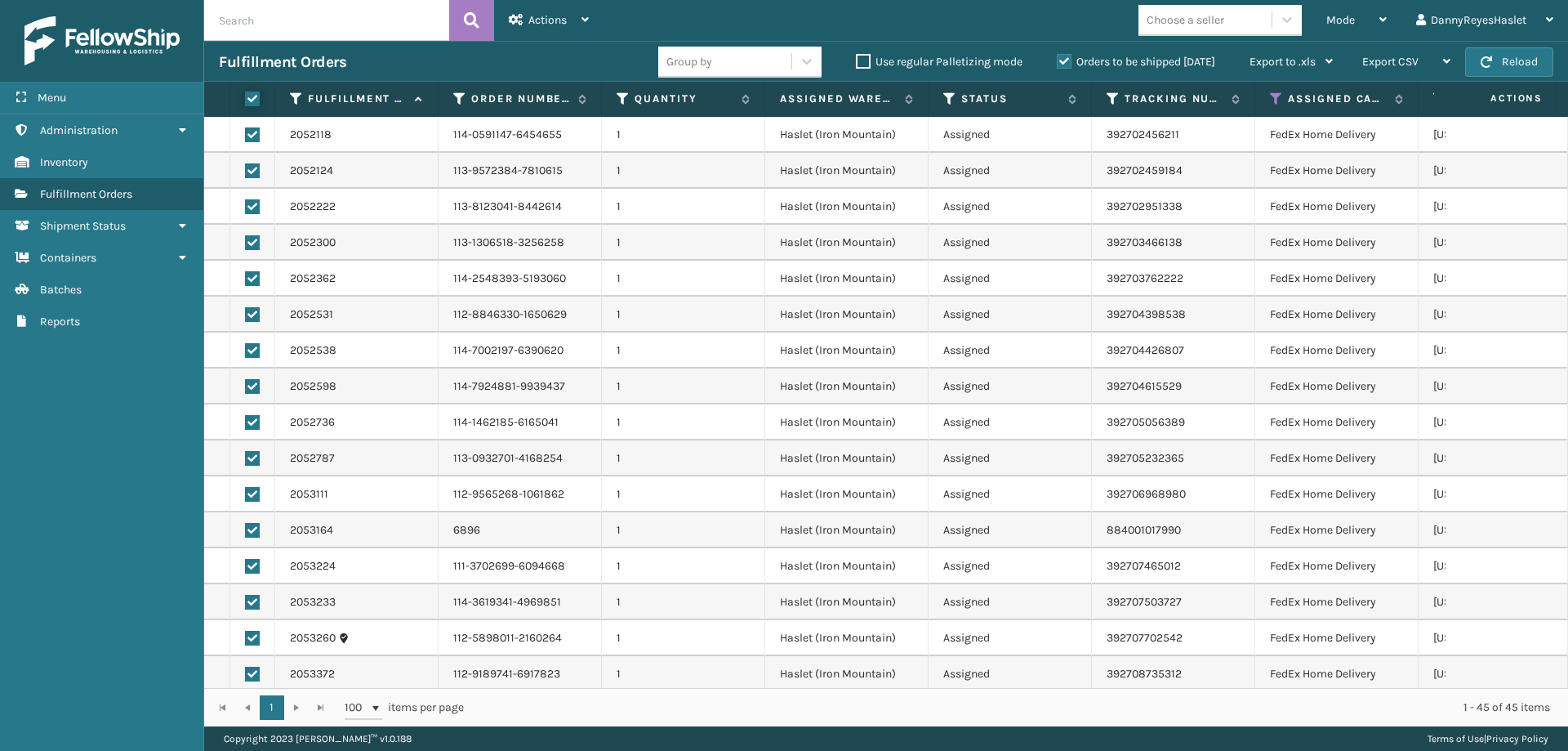
checkbox input "true"
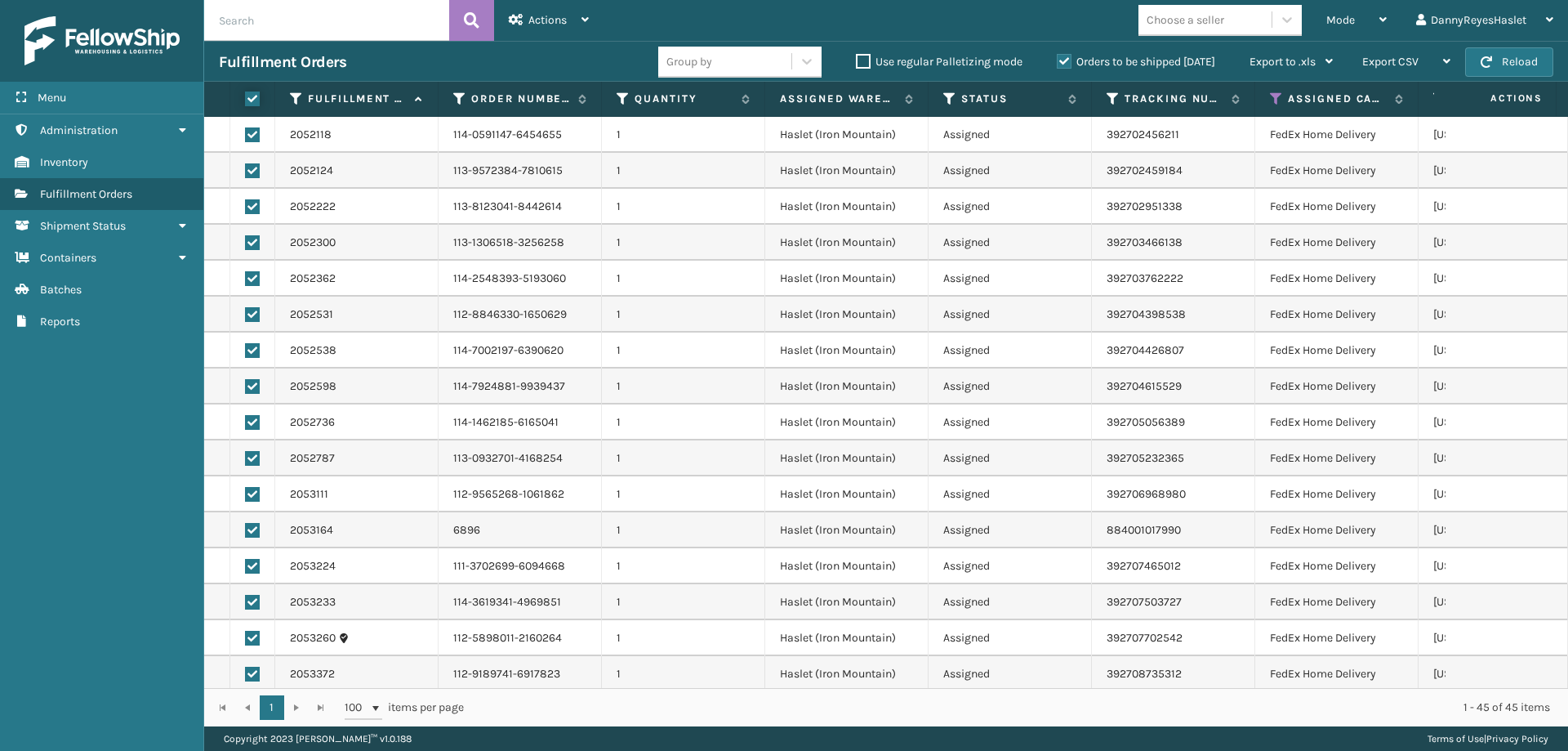
checkbox input "true"
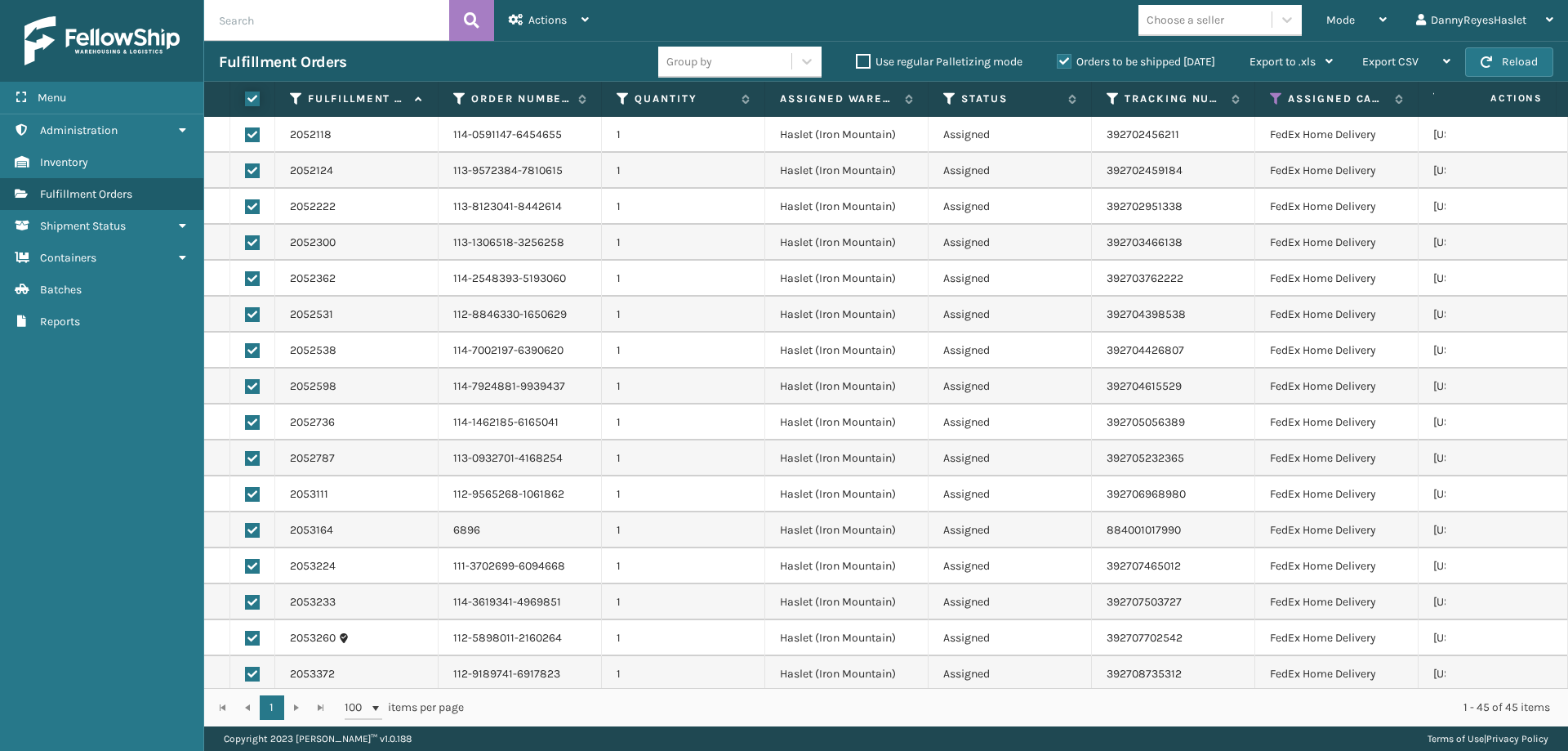
checkbox input "true"
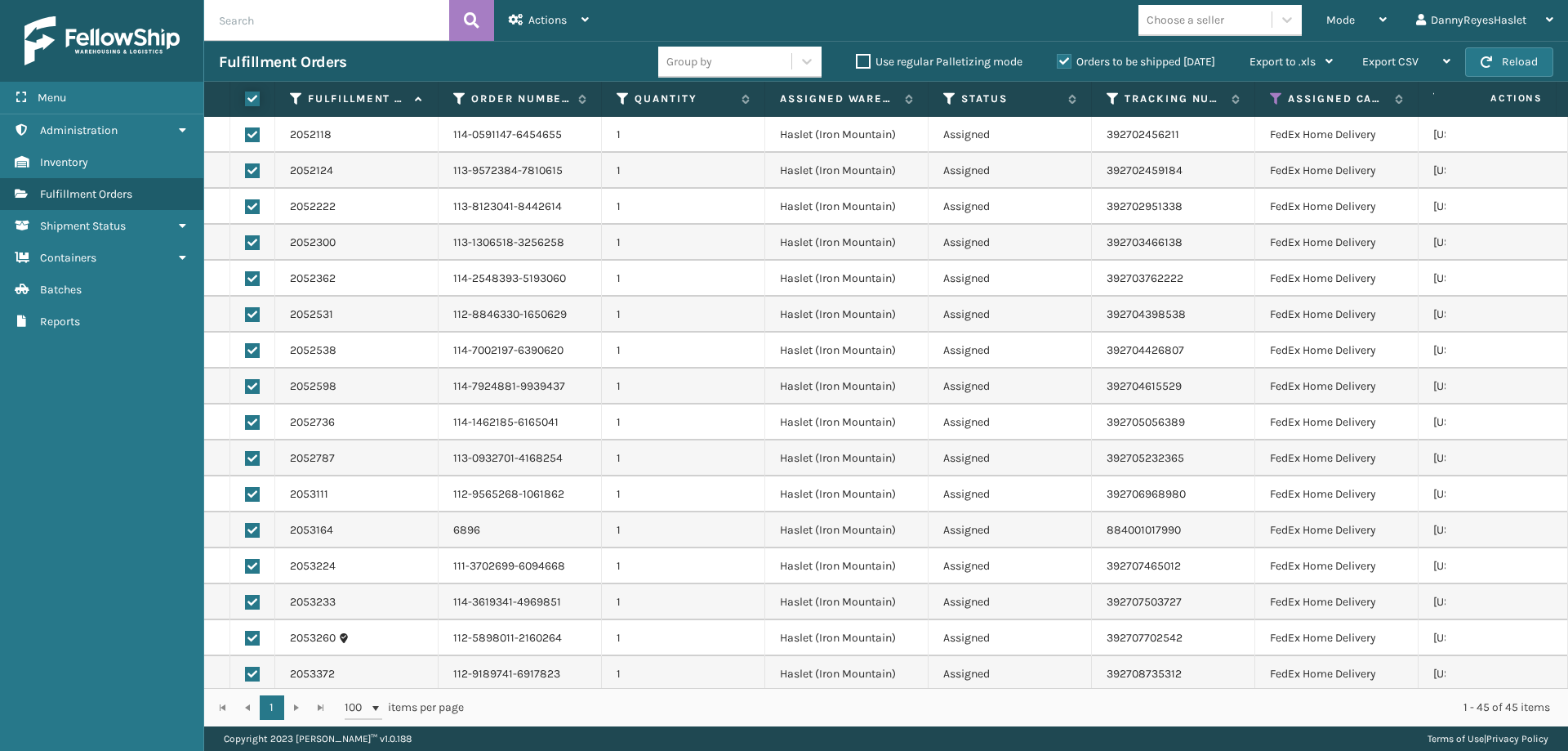
checkbox input "true"
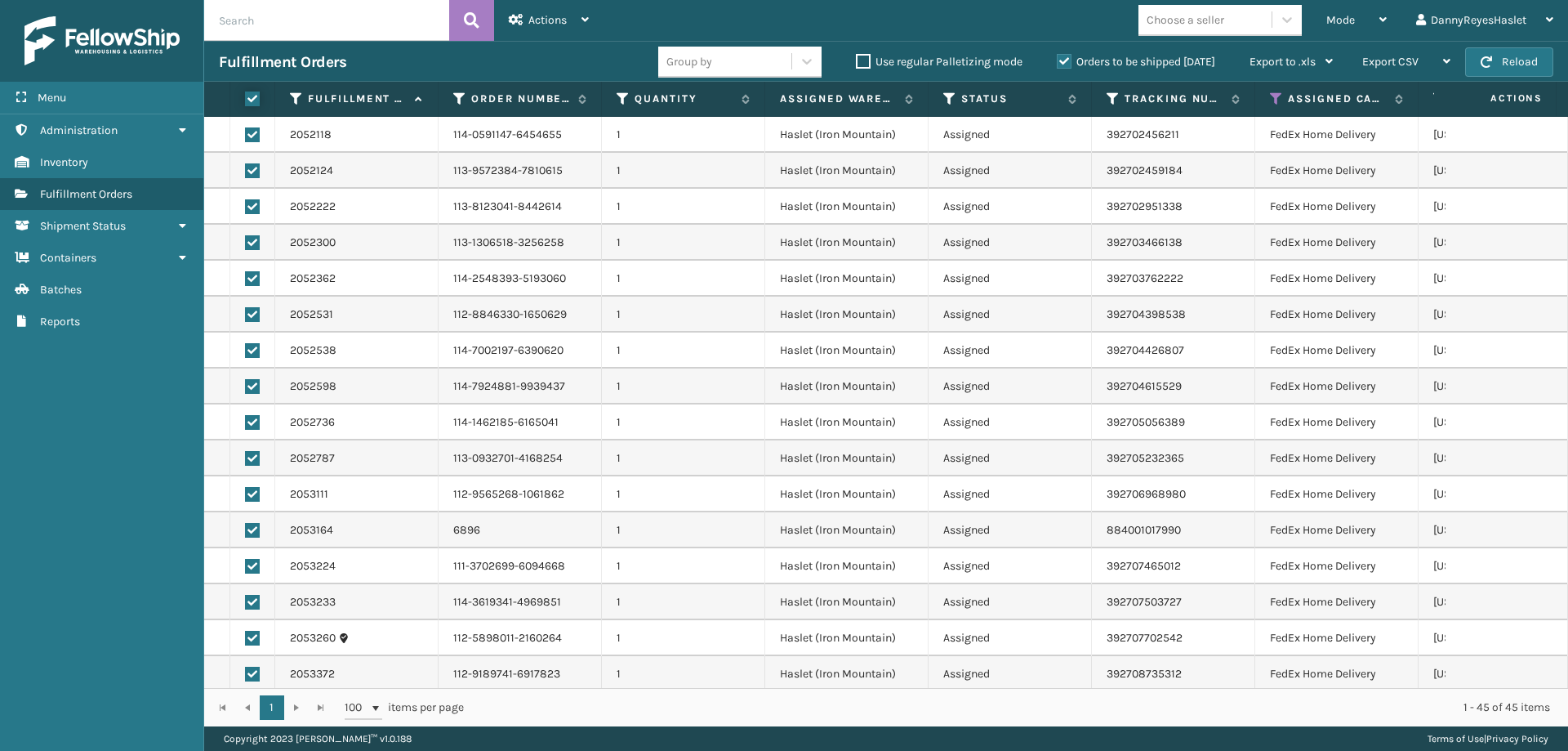
checkbox input "true"
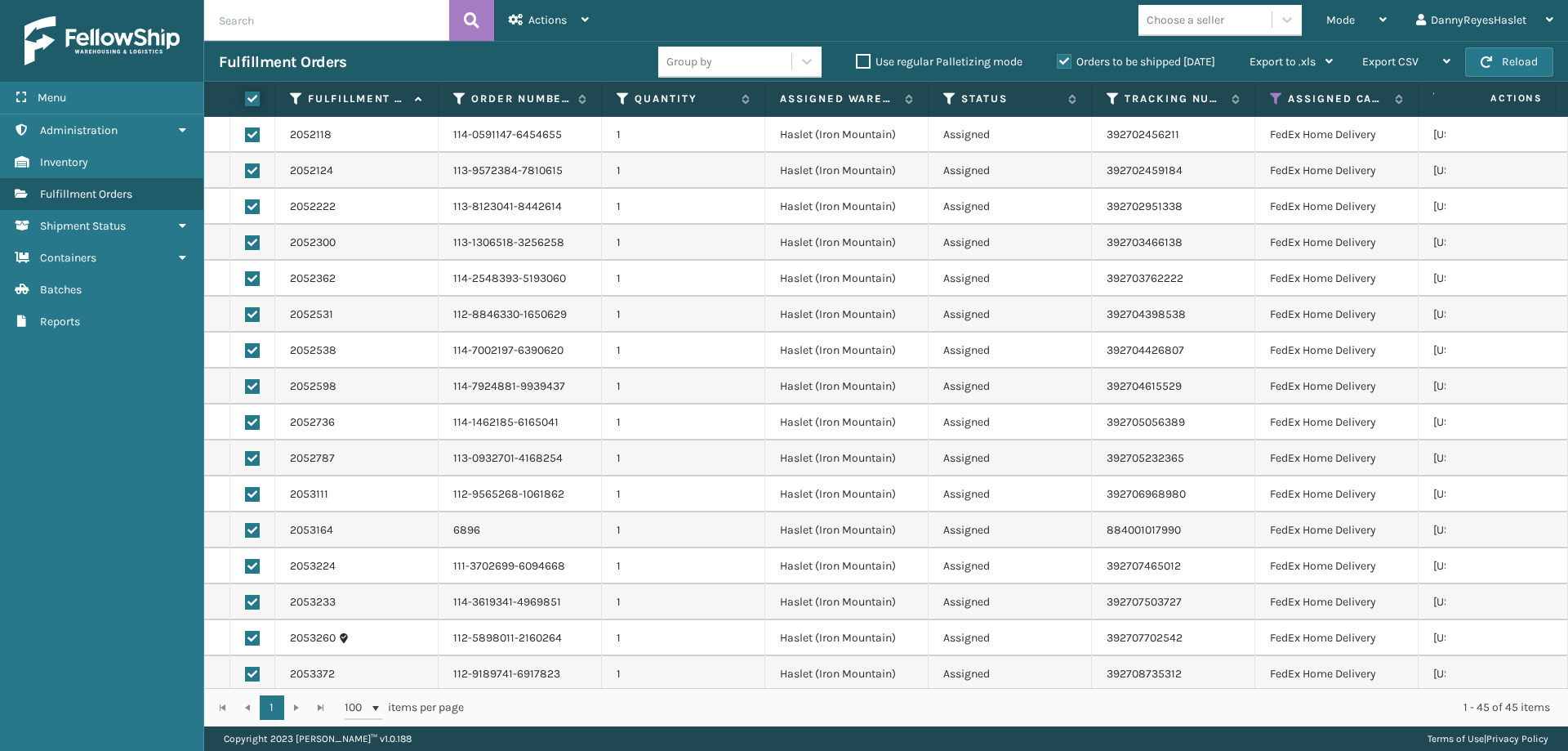
checkbox input "true"
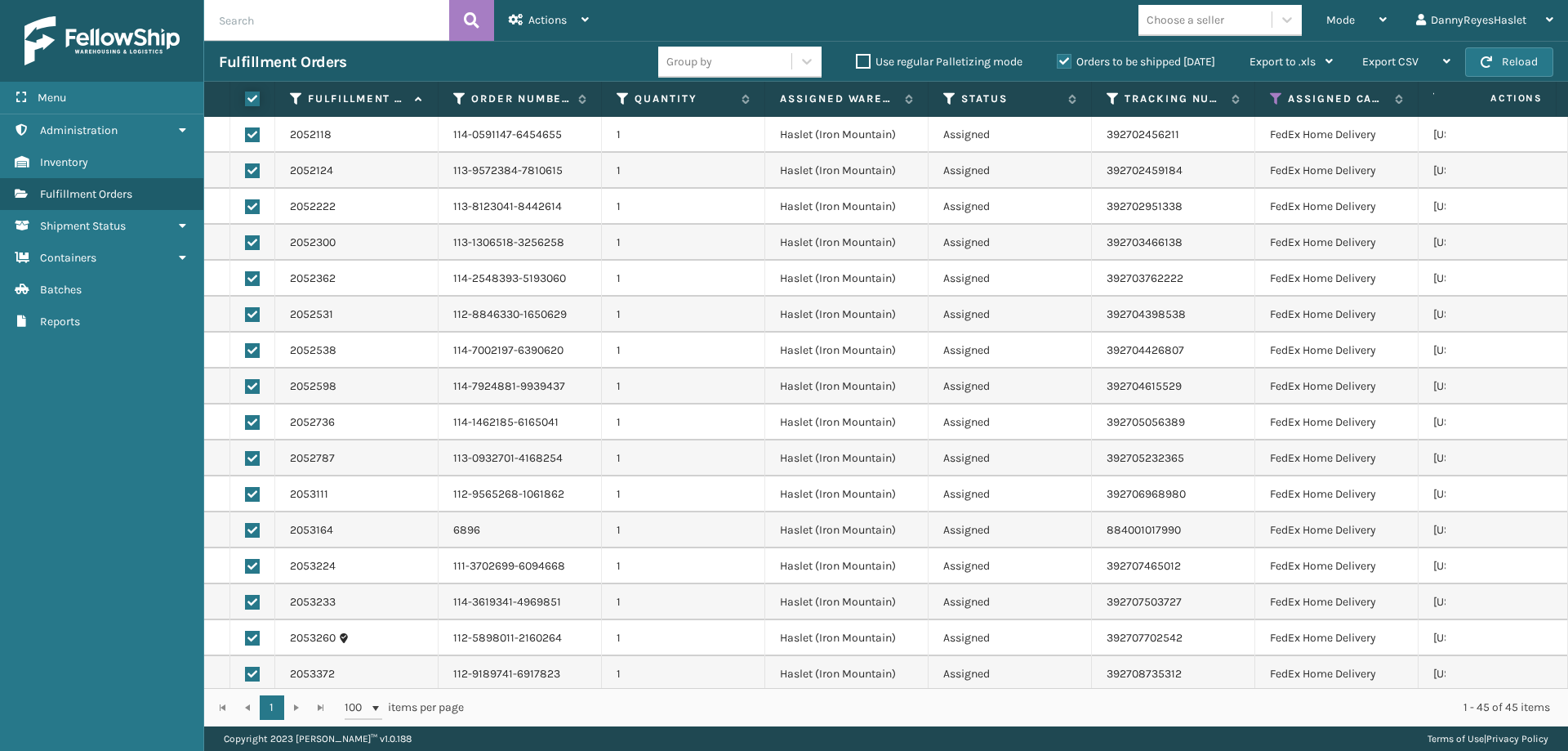
checkbox input "true"
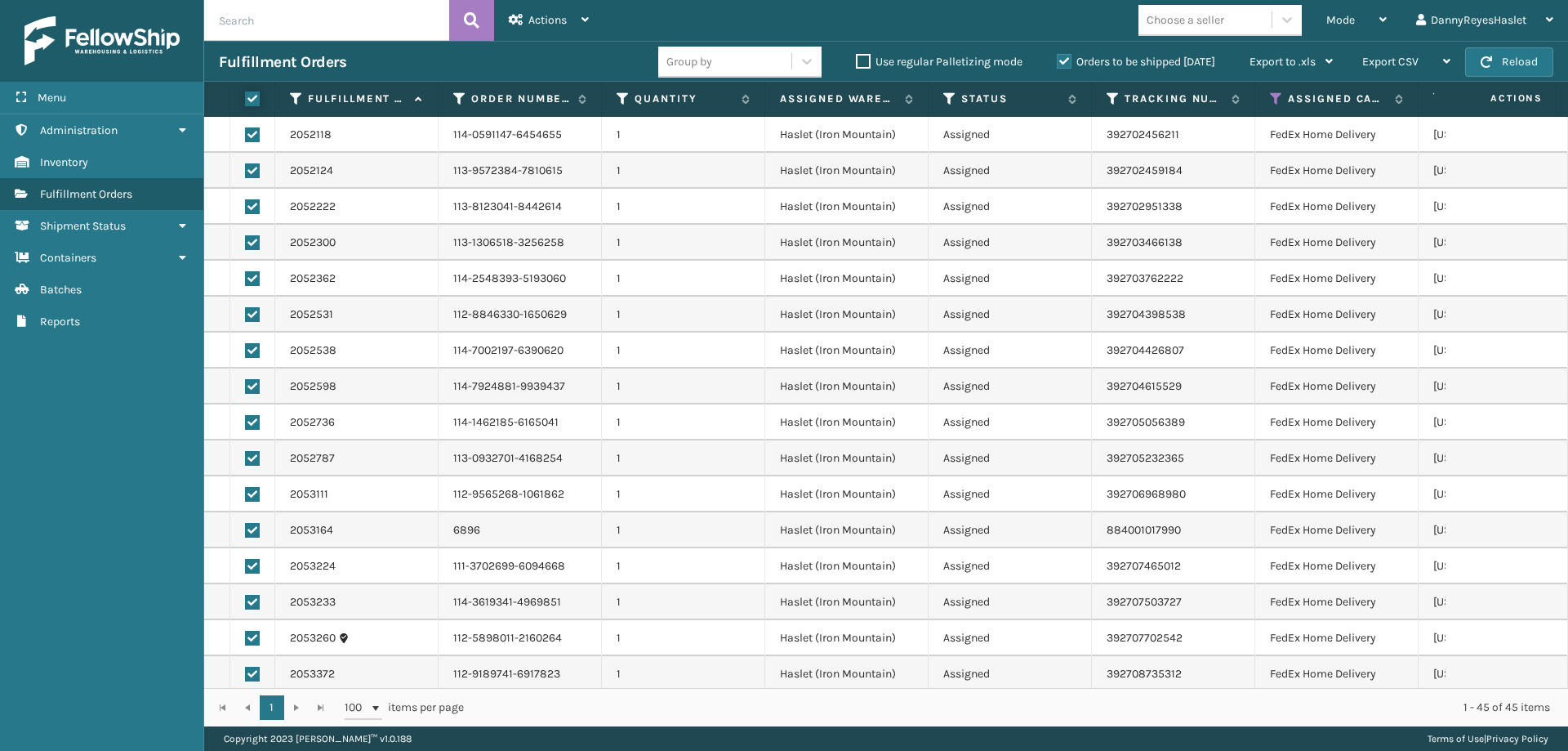
checkbox input "true"
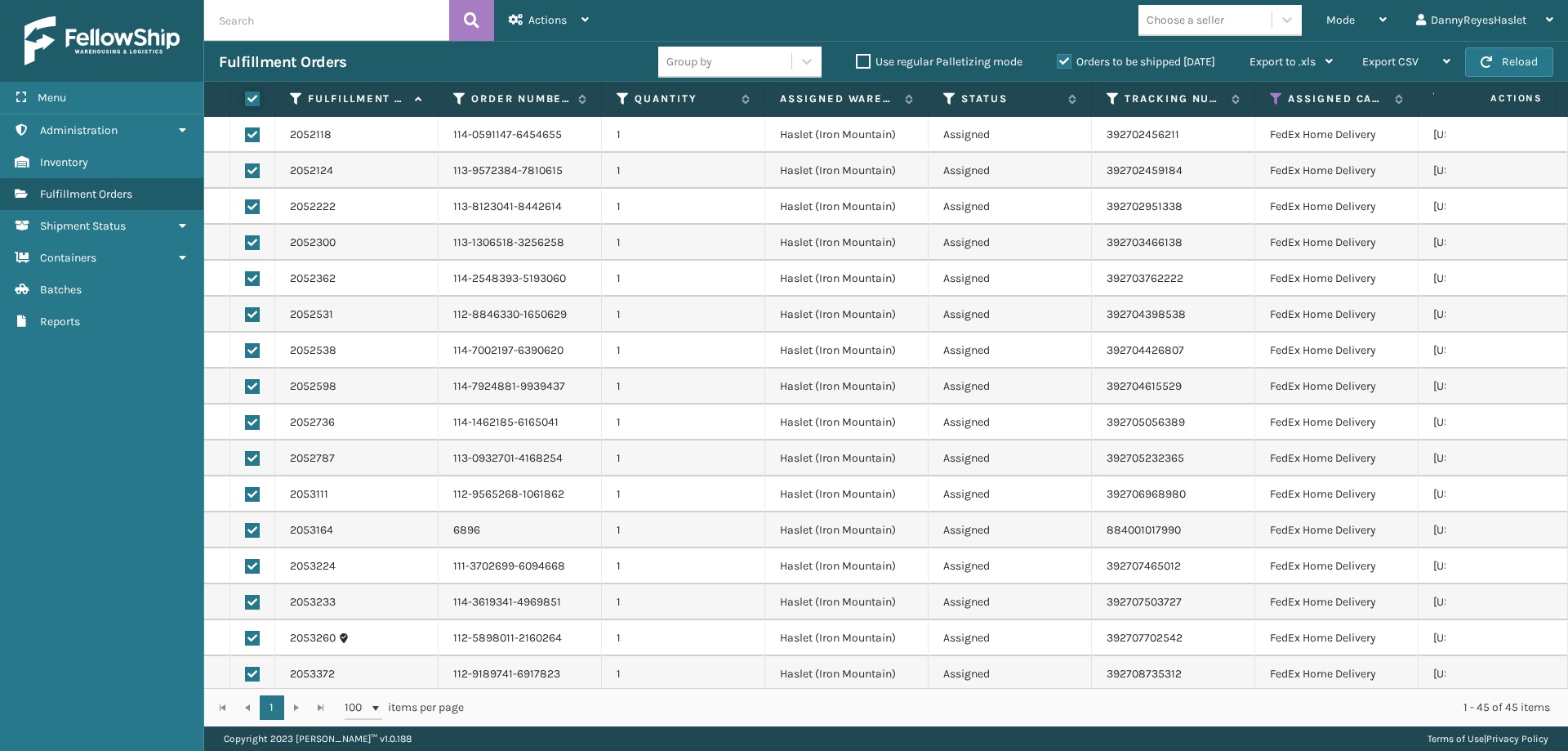
checkbox input "true"
click at [552, 22] on span "Actions" at bounding box center [548, 20] width 38 height 14
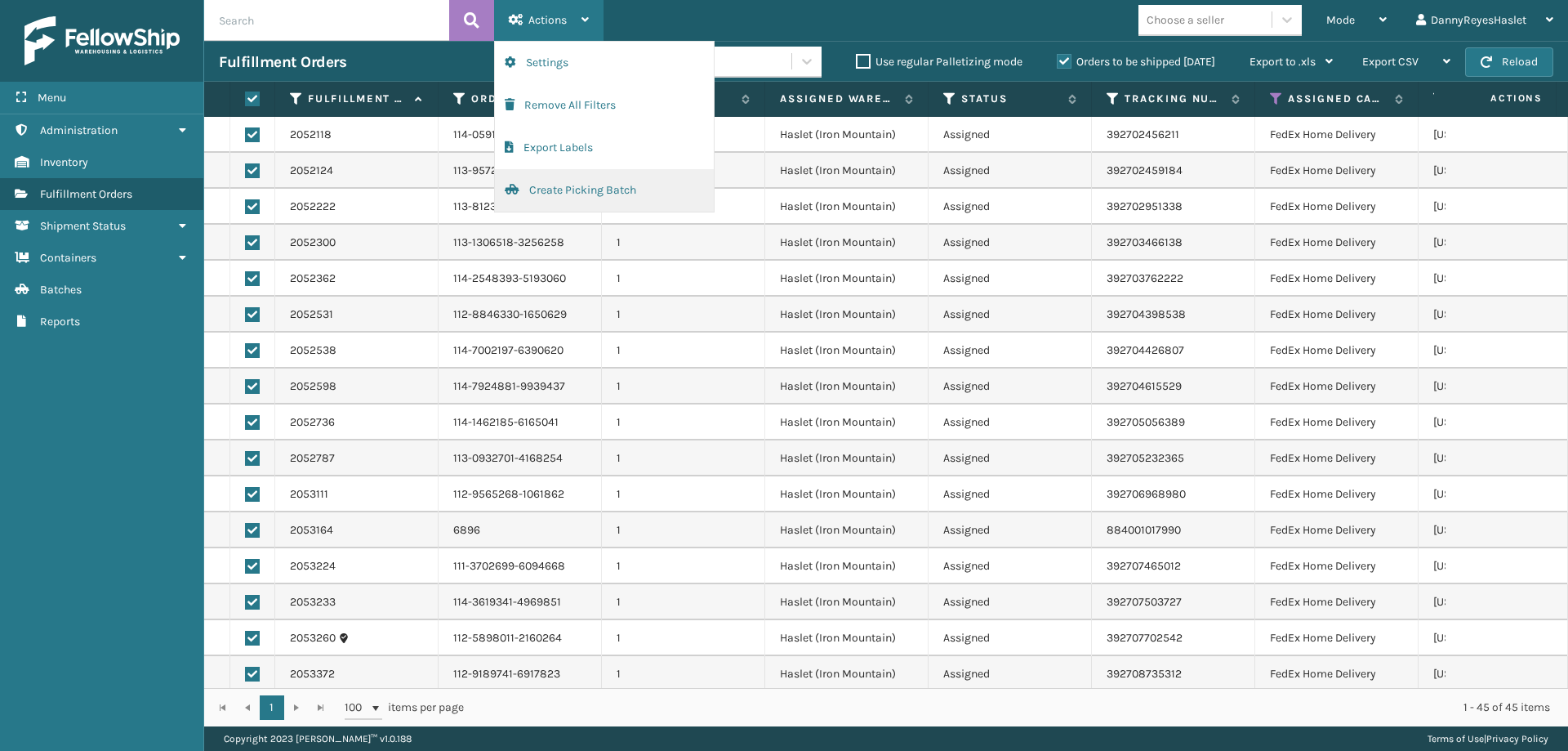
click at [533, 190] on button "Create Picking Batch" at bounding box center [604, 190] width 219 height 42
